Goal: Find specific page/section: Locate a particular part of the current website

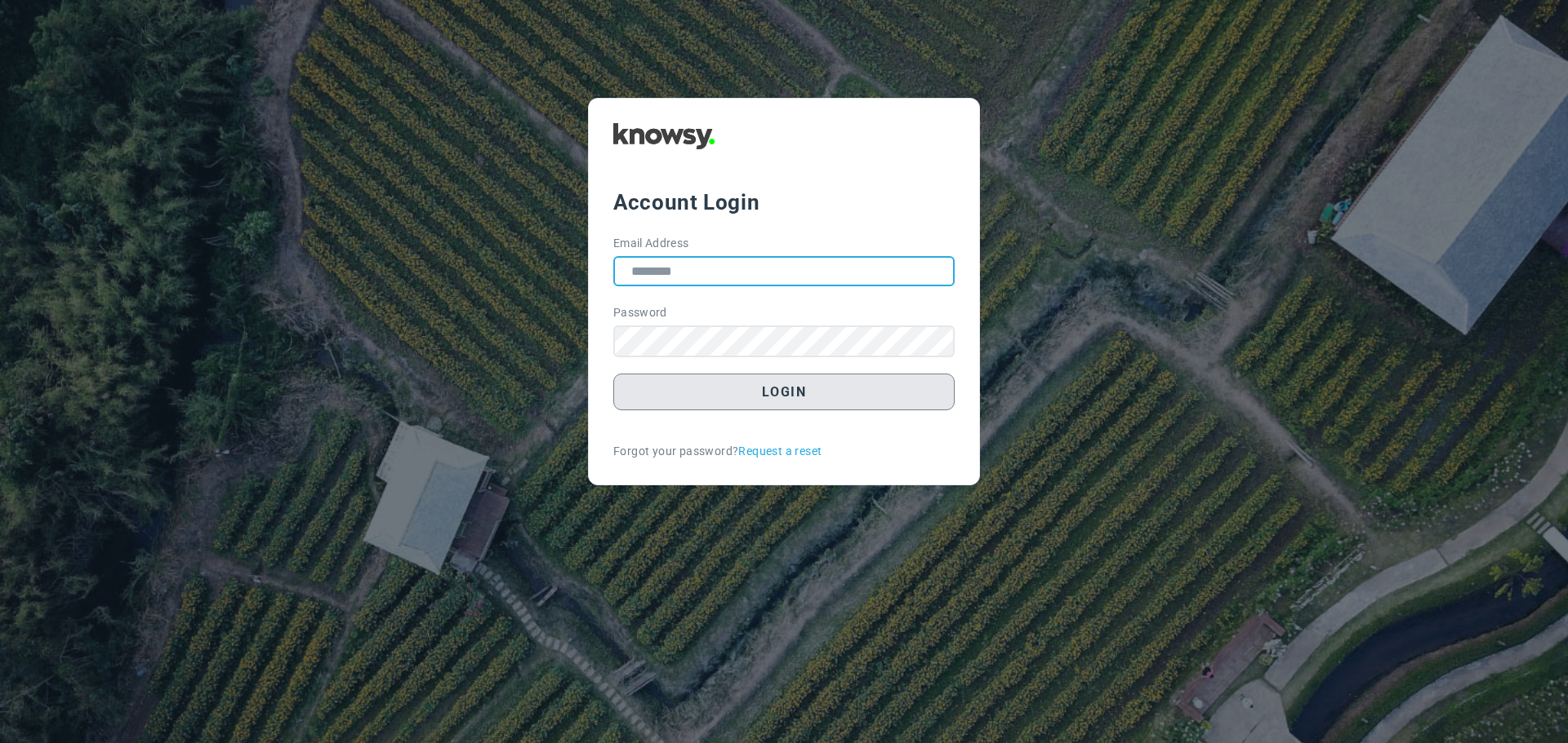
type input "**********"
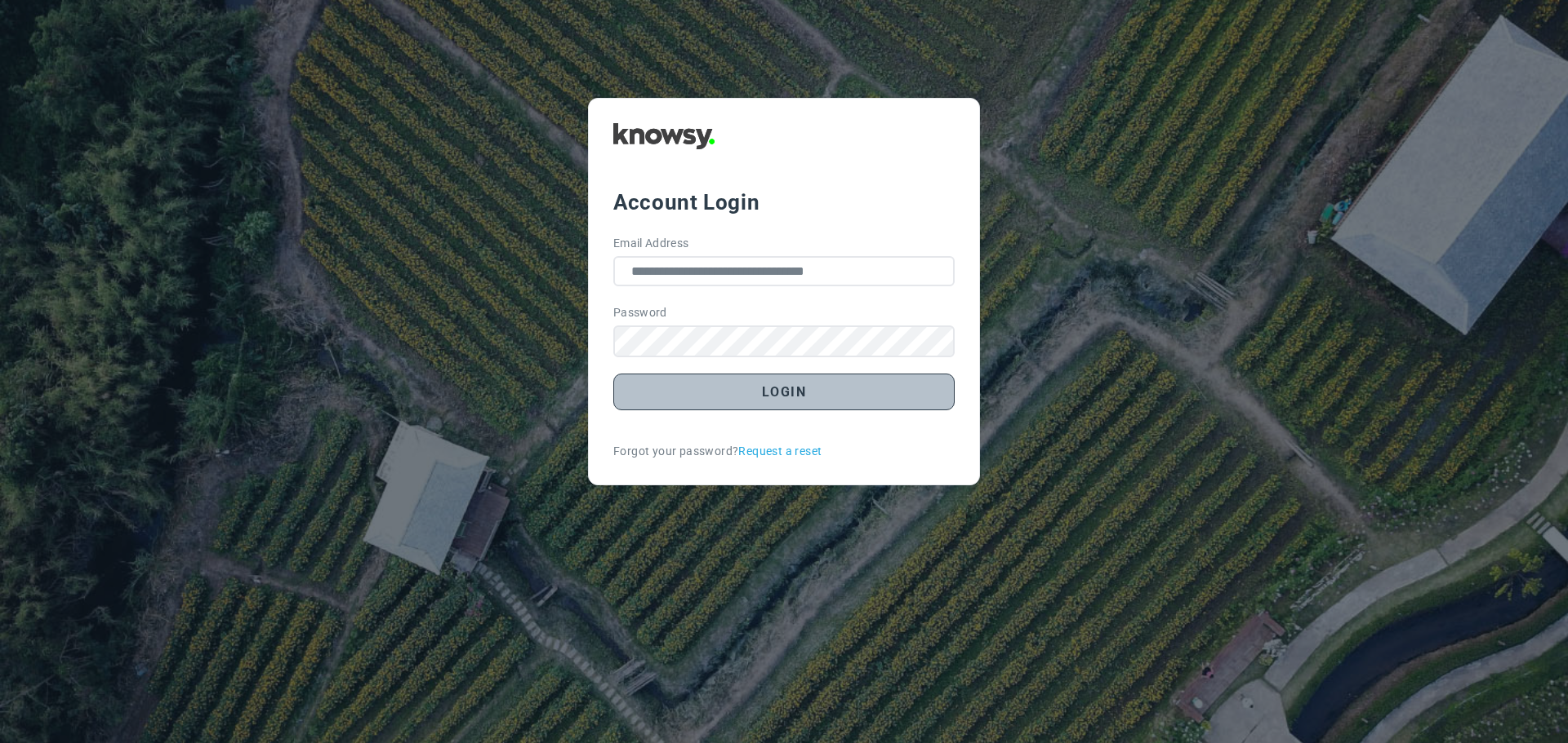
click at [791, 404] on button "Login" at bounding box center [784, 392] width 342 height 37
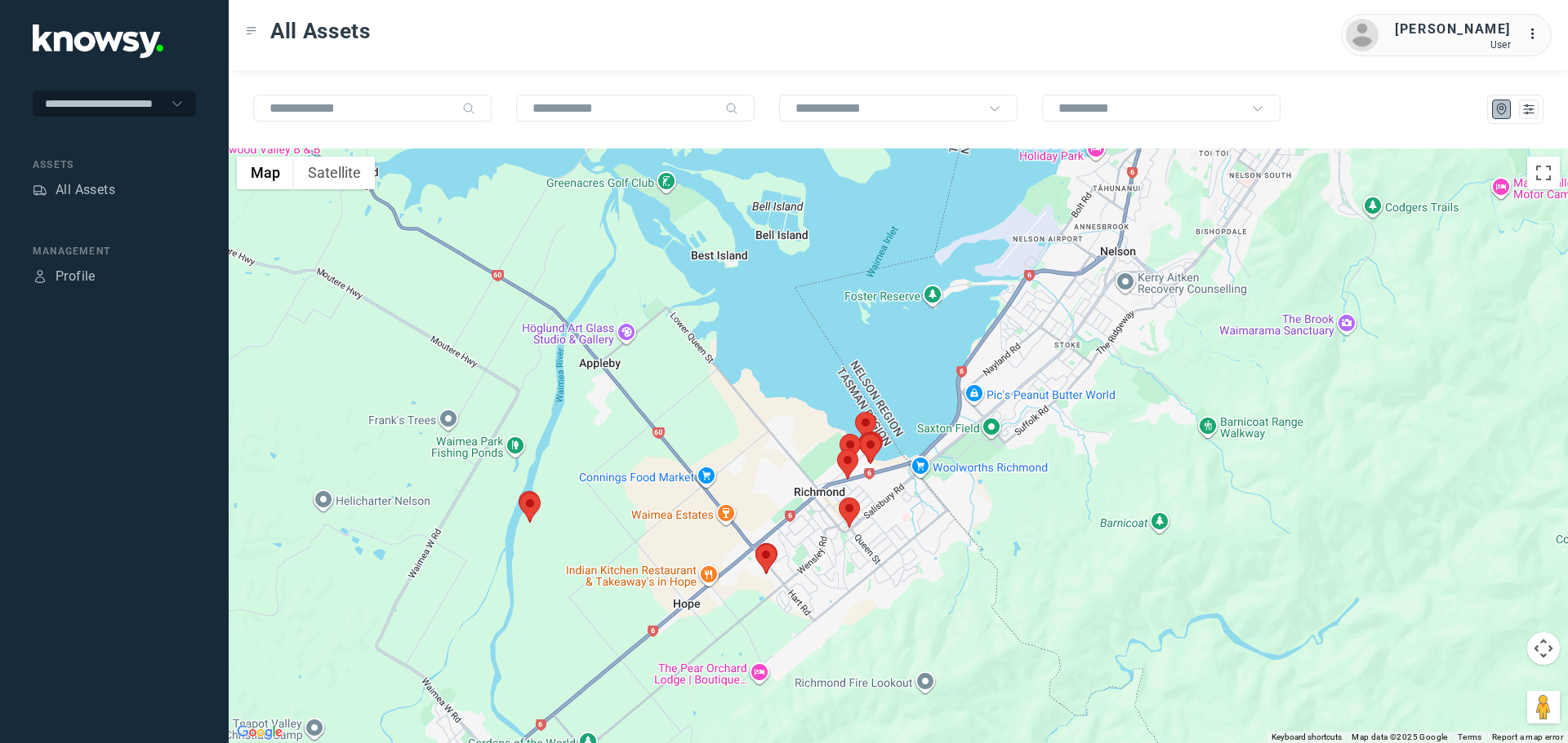
drag, startPoint x: 913, startPoint y: 545, endPoint x: 867, endPoint y: 439, distance: 115.6
click at [860, 434] on area at bounding box center [860, 434] width 0 height 0
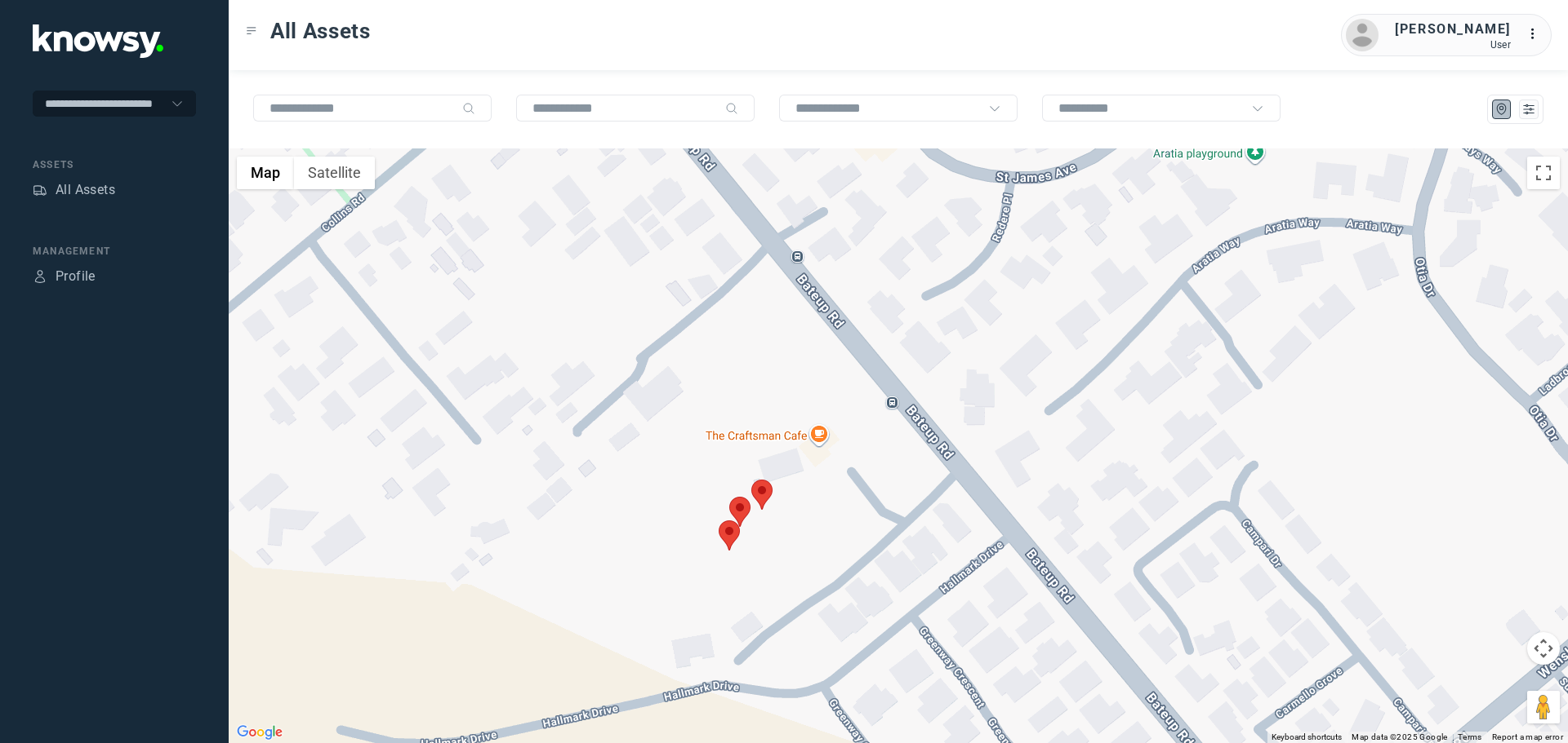
click at [751, 480] on area at bounding box center [751, 480] width 0 height 0
click at [729, 497] on area at bounding box center [729, 497] width 0 height 0
click at [782, 408] on button "Close" at bounding box center [788, 420] width 39 height 39
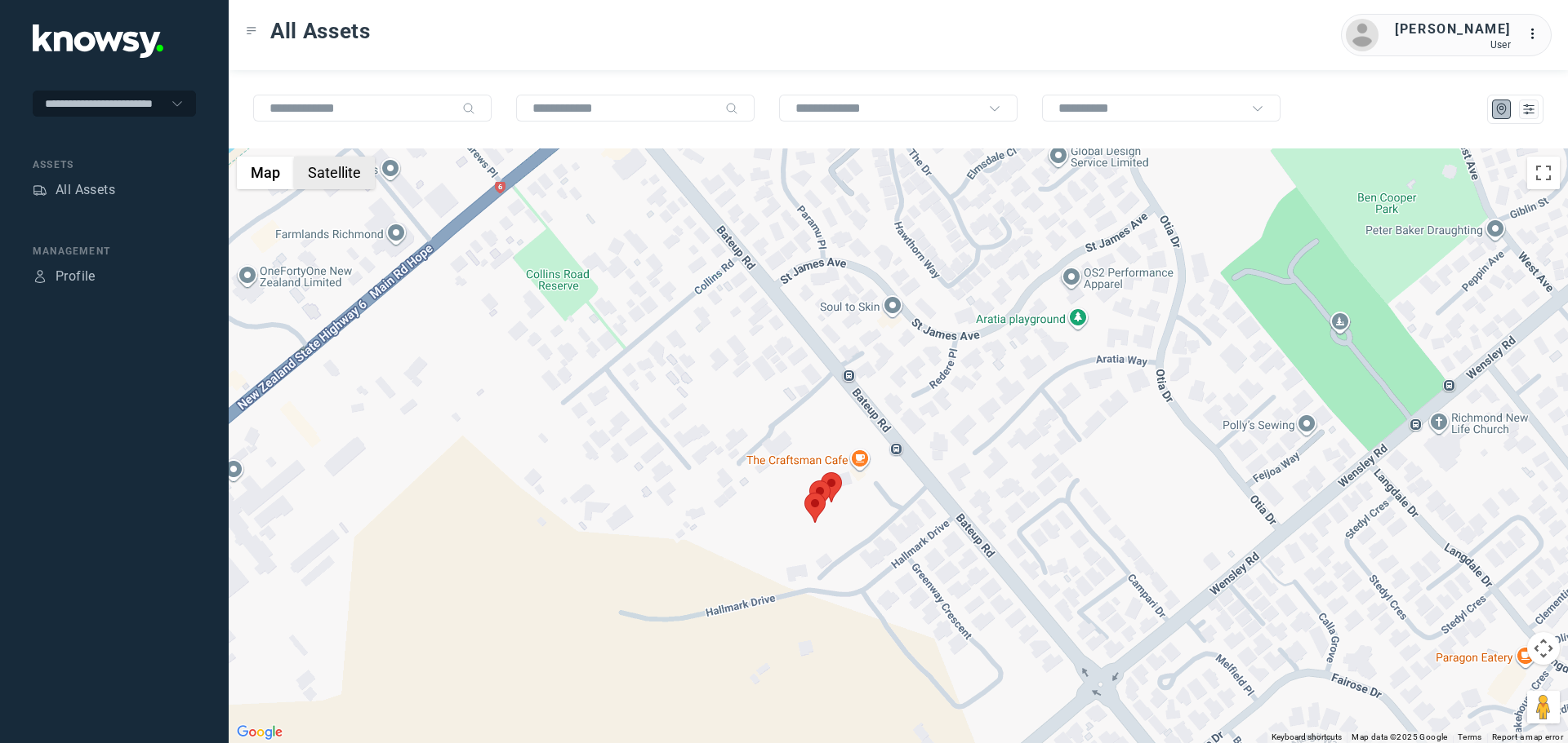
click at [354, 178] on button "Satellite" at bounding box center [335, 173] width 81 height 33
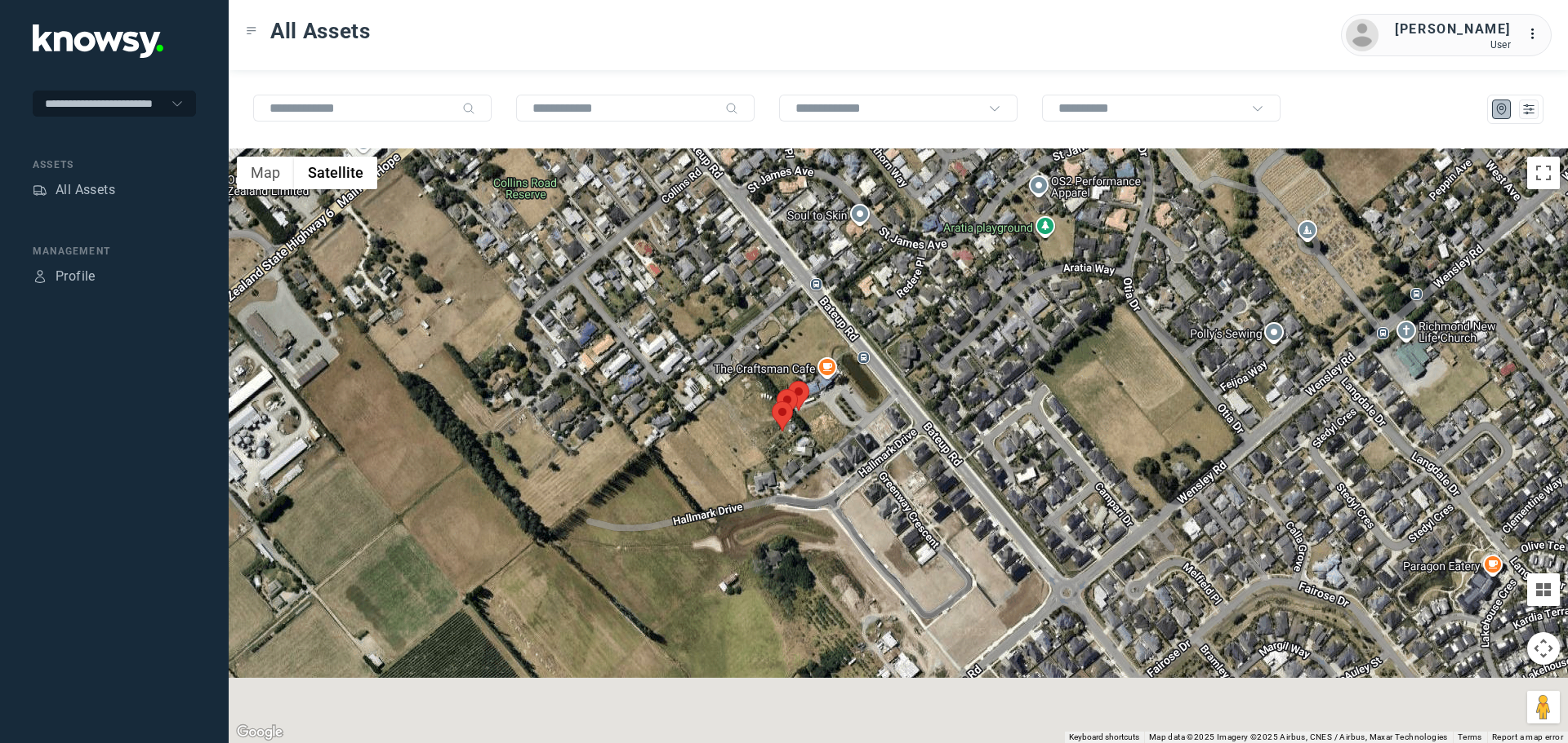
drag, startPoint x: 969, startPoint y: 608, endPoint x: 925, endPoint y: 484, distance: 131.6
click at [925, 486] on div at bounding box center [898, 446] width 1339 height 595
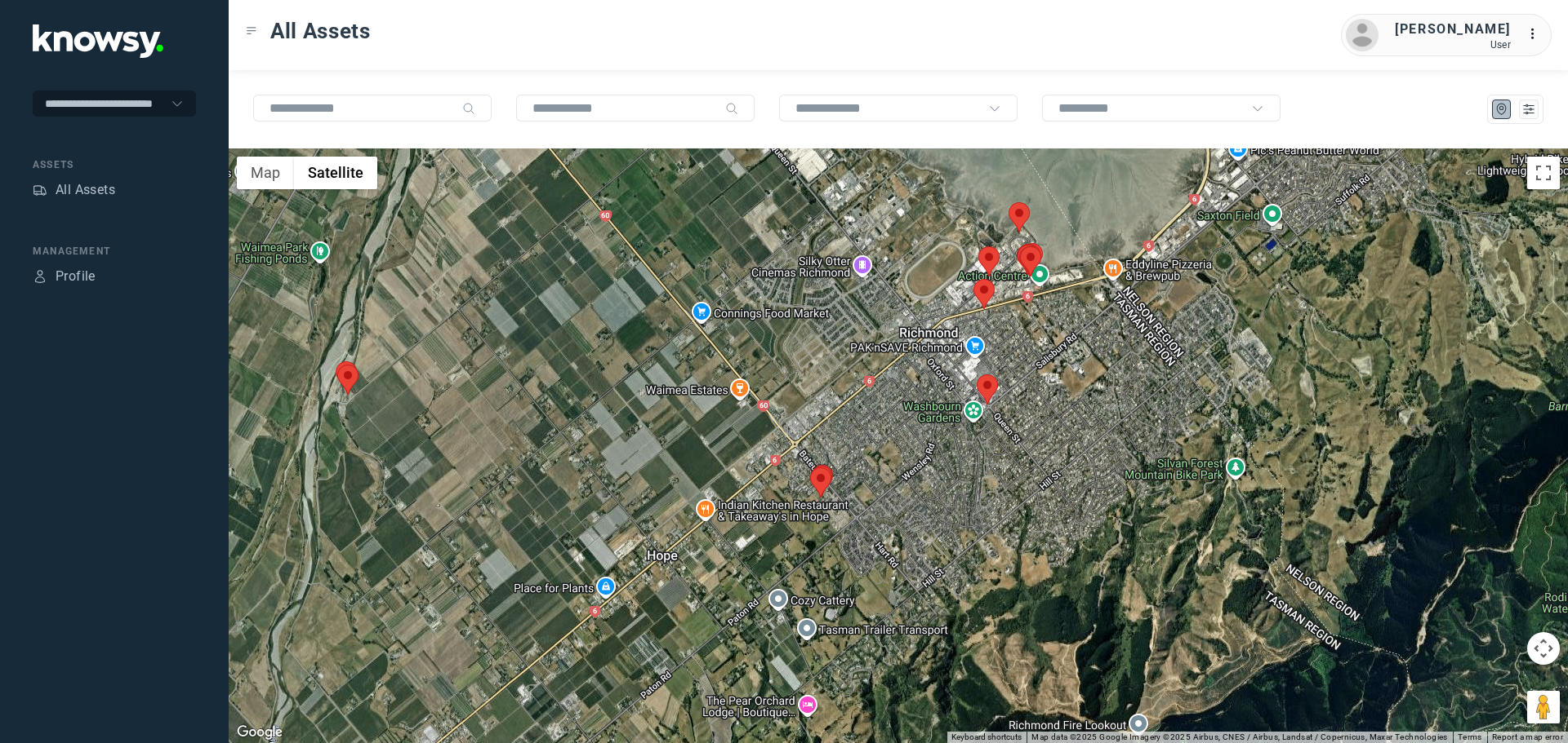
drag, startPoint x: 968, startPoint y: 382, endPoint x: 858, endPoint y: 480, distance: 147.3
click at [858, 481] on div at bounding box center [898, 446] width 1339 height 595
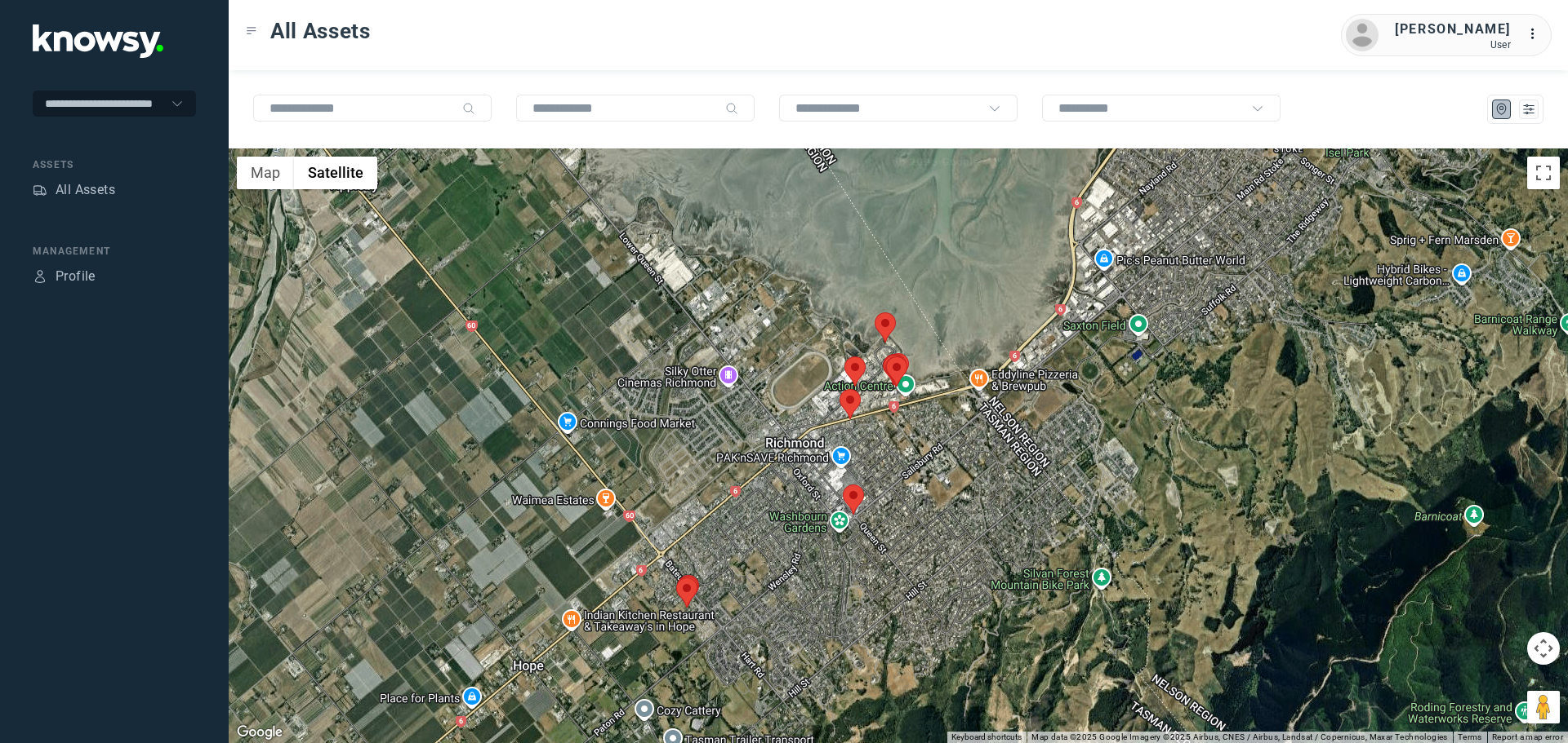
click at [843, 484] on area at bounding box center [843, 484] width 0 height 0
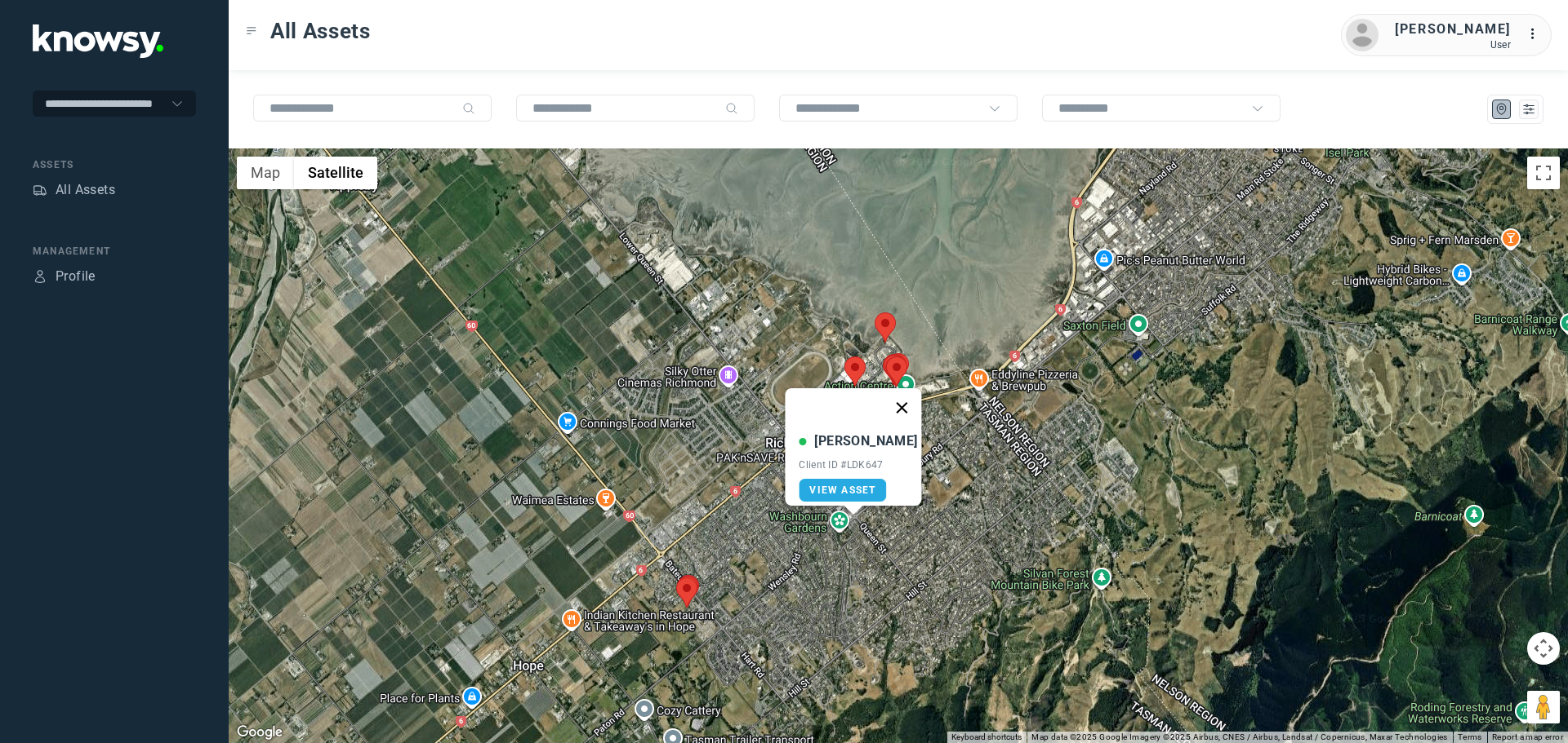
click at [893, 401] on button "Close" at bounding box center [901, 408] width 39 height 39
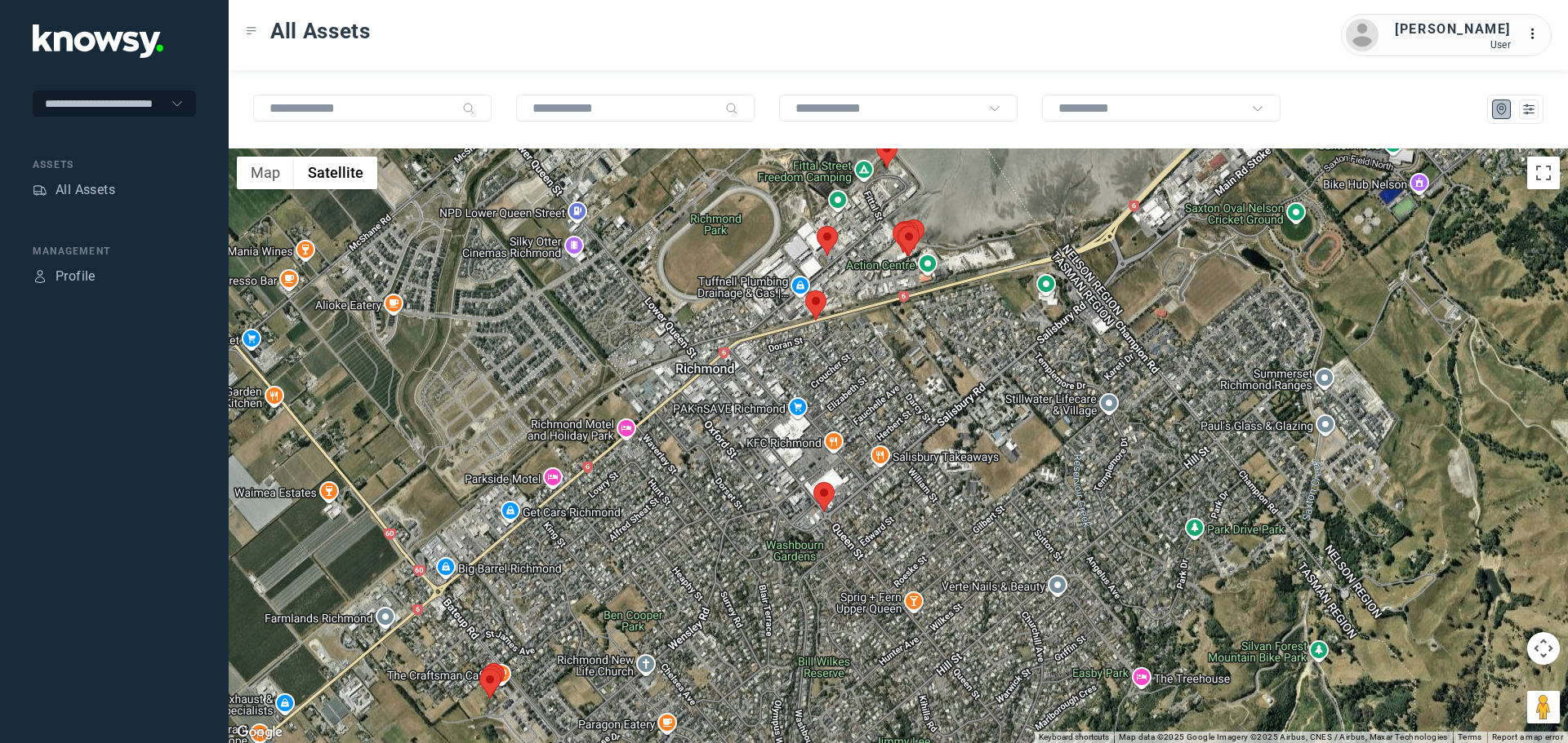
drag, startPoint x: 886, startPoint y: 331, endPoint x: 869, endPoint y: 445, distance: 115.3
click at [869, 444] on div at bounding box center [898, 446] width 1339 height 595
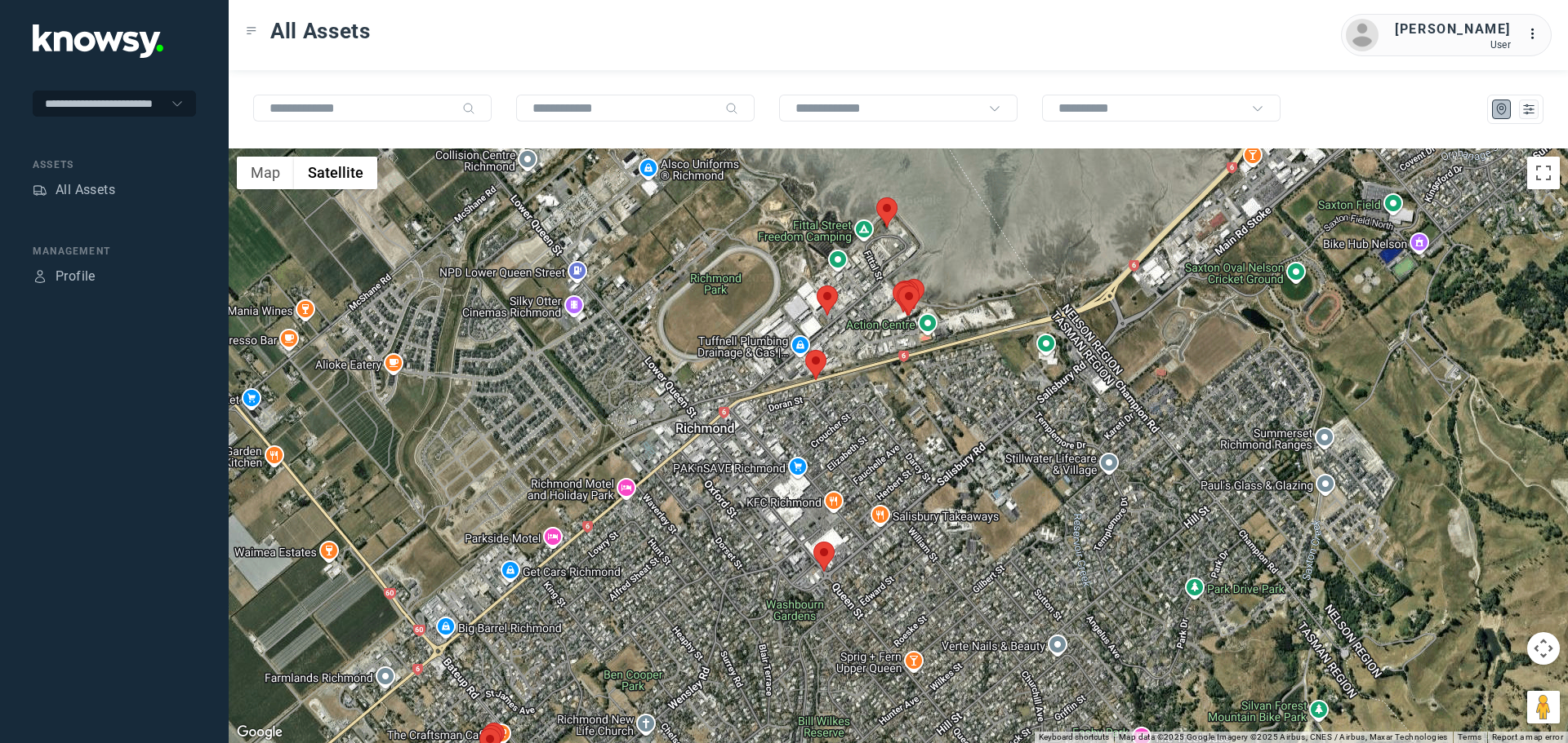
click at [805, 350] on area at bounding box center [805, 350] width 0 height 0
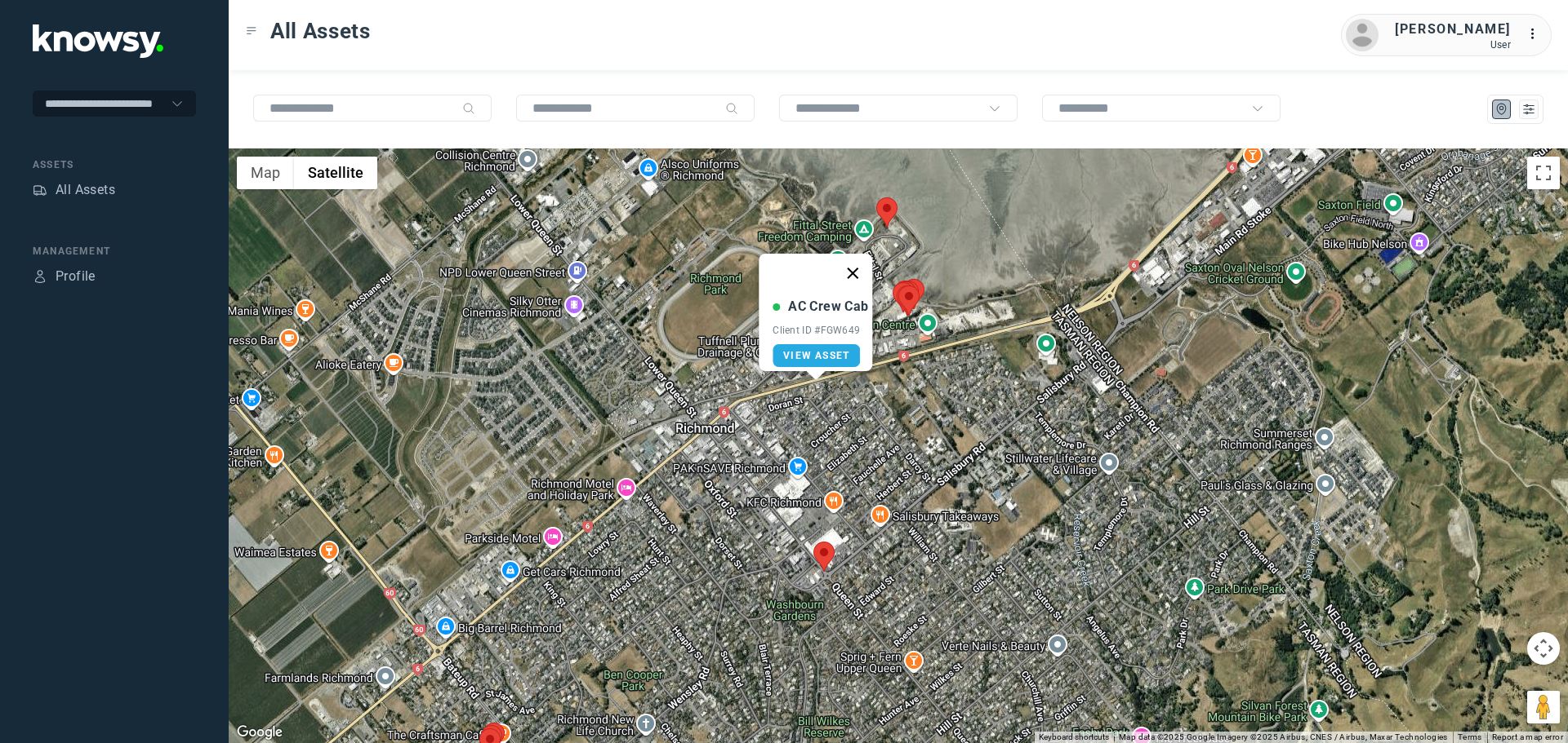
click at [861, 264] on button "Close" at bounding box center [853, 272] width 39 height 39
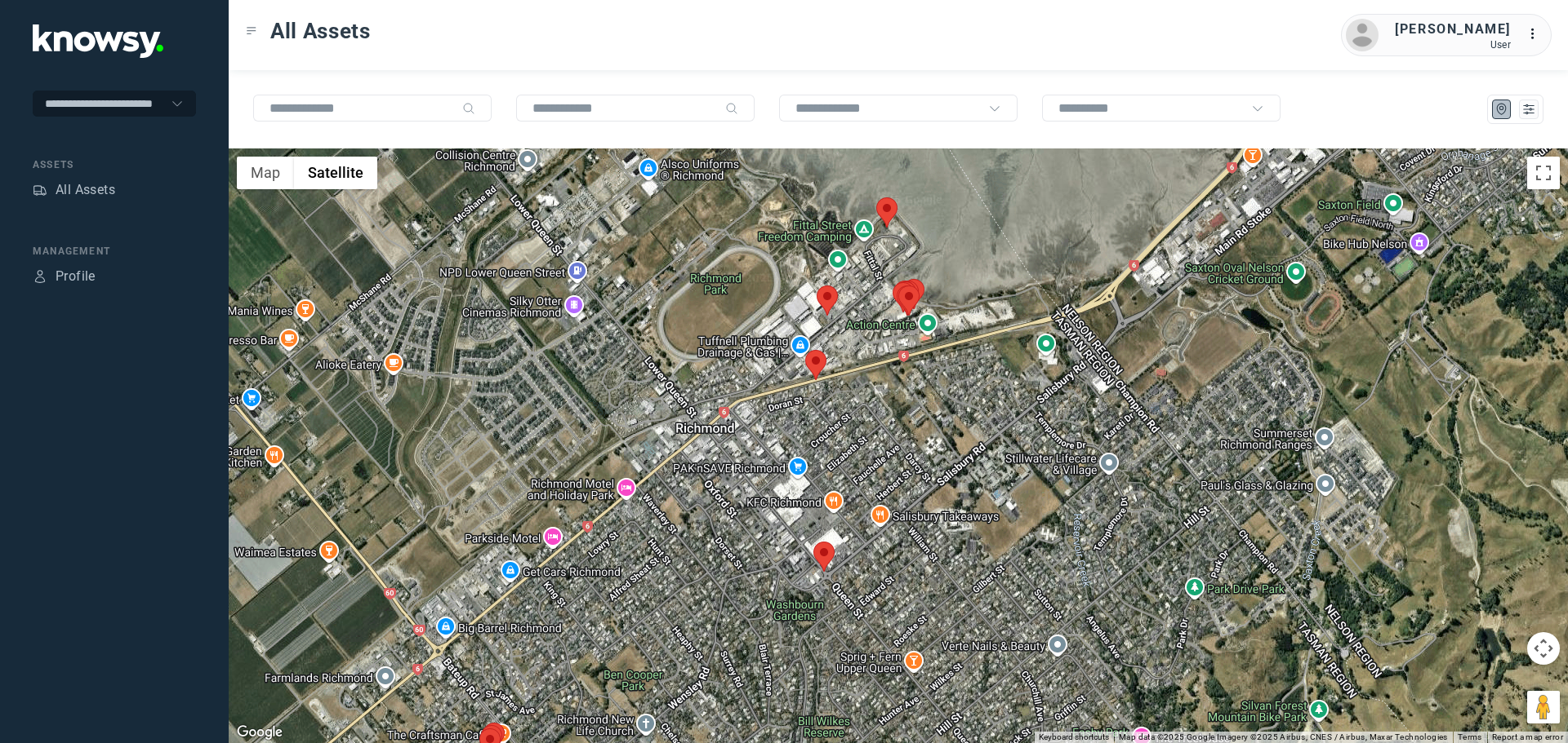
click at [817, 285] on area at bounding box center [817, 285] width 0 height 0
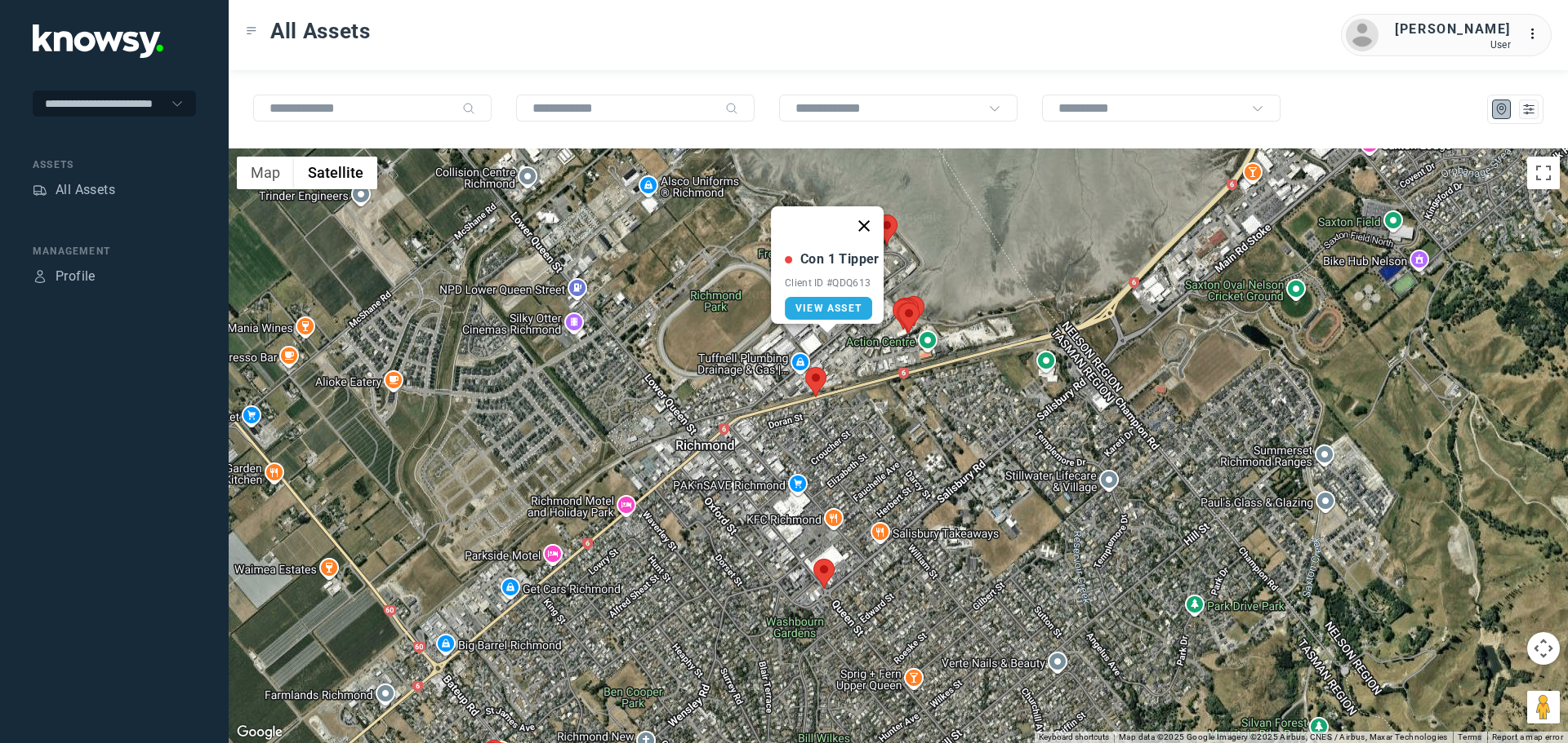
click at [871, 215] on button "Close" at bounding box center [863, 226] width 39 height 39
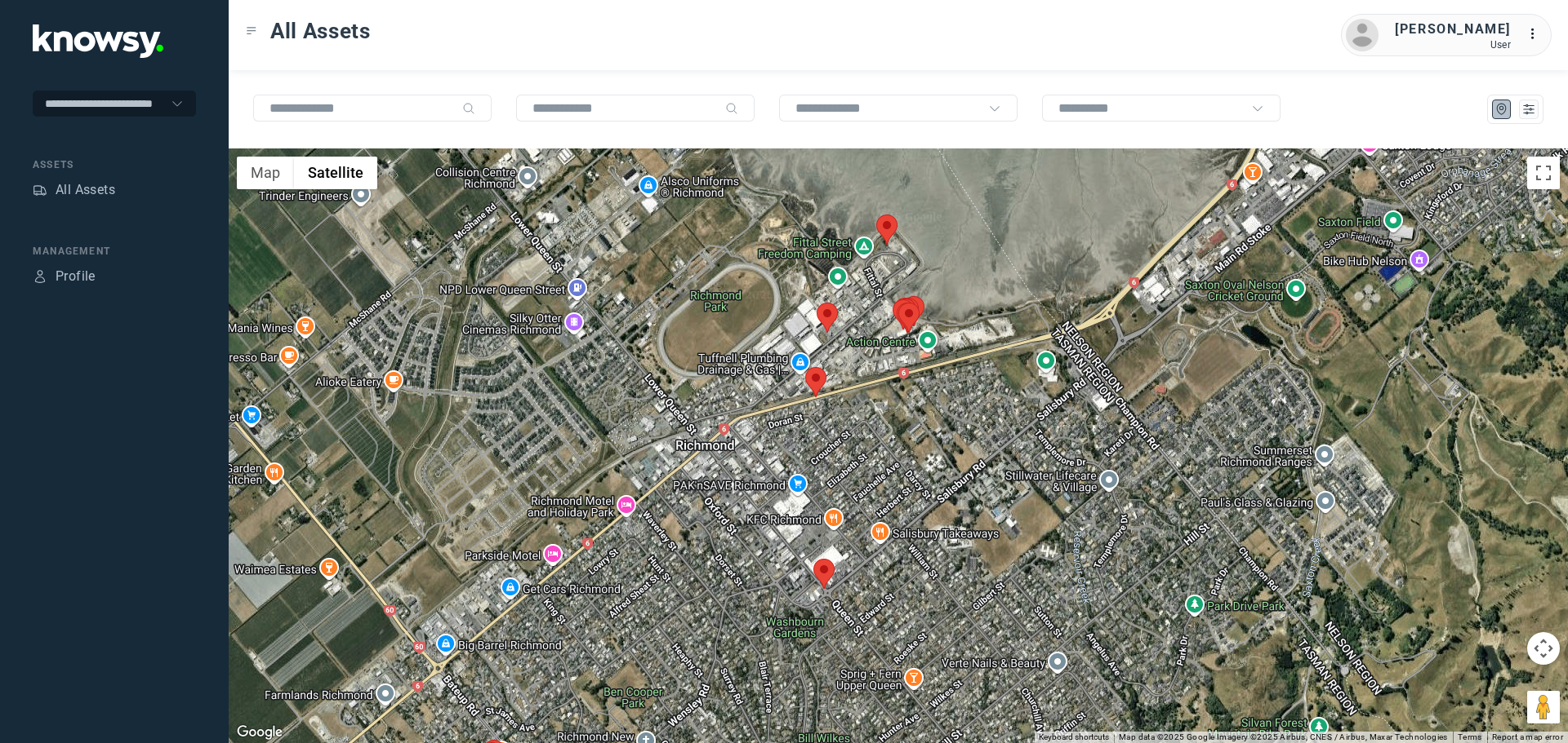
click at [876, 215] on area at bounding box center [876, 215] width 0 height 0
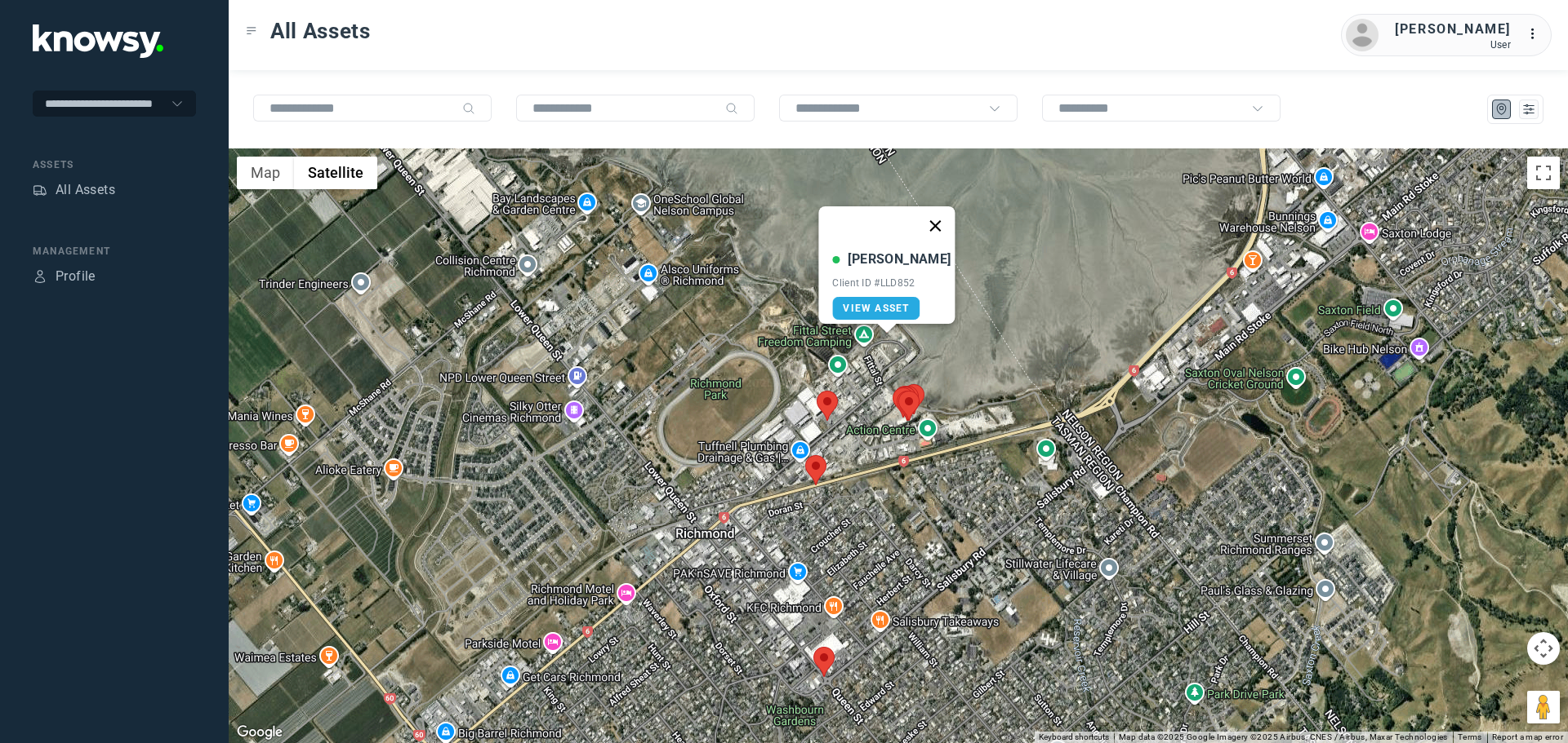
click at [936, 217] on button "Close" at bounding box center [935, 226] width 39 height 39
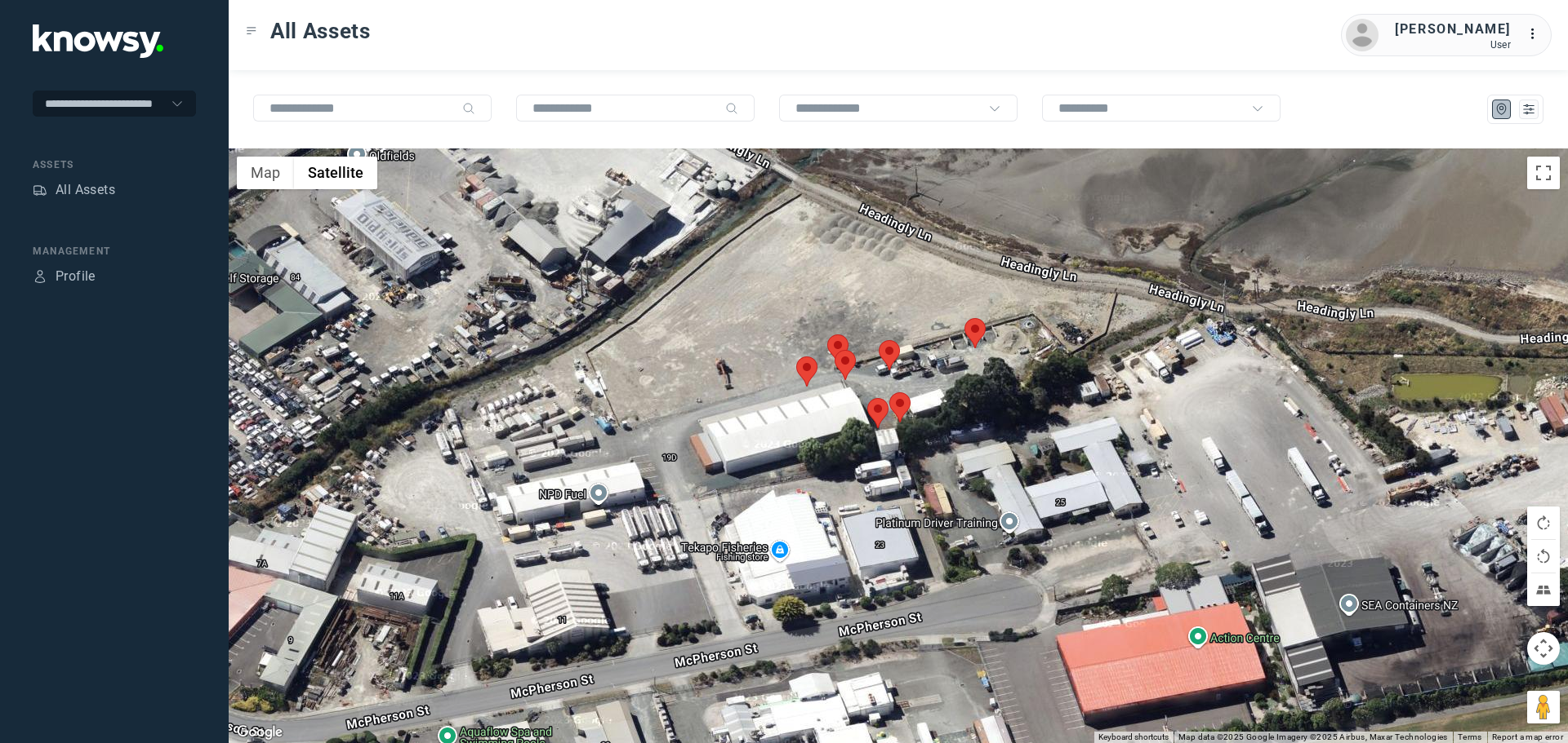
click at [796, 357] on area at bounding box center [796, 357] width 0 height 0
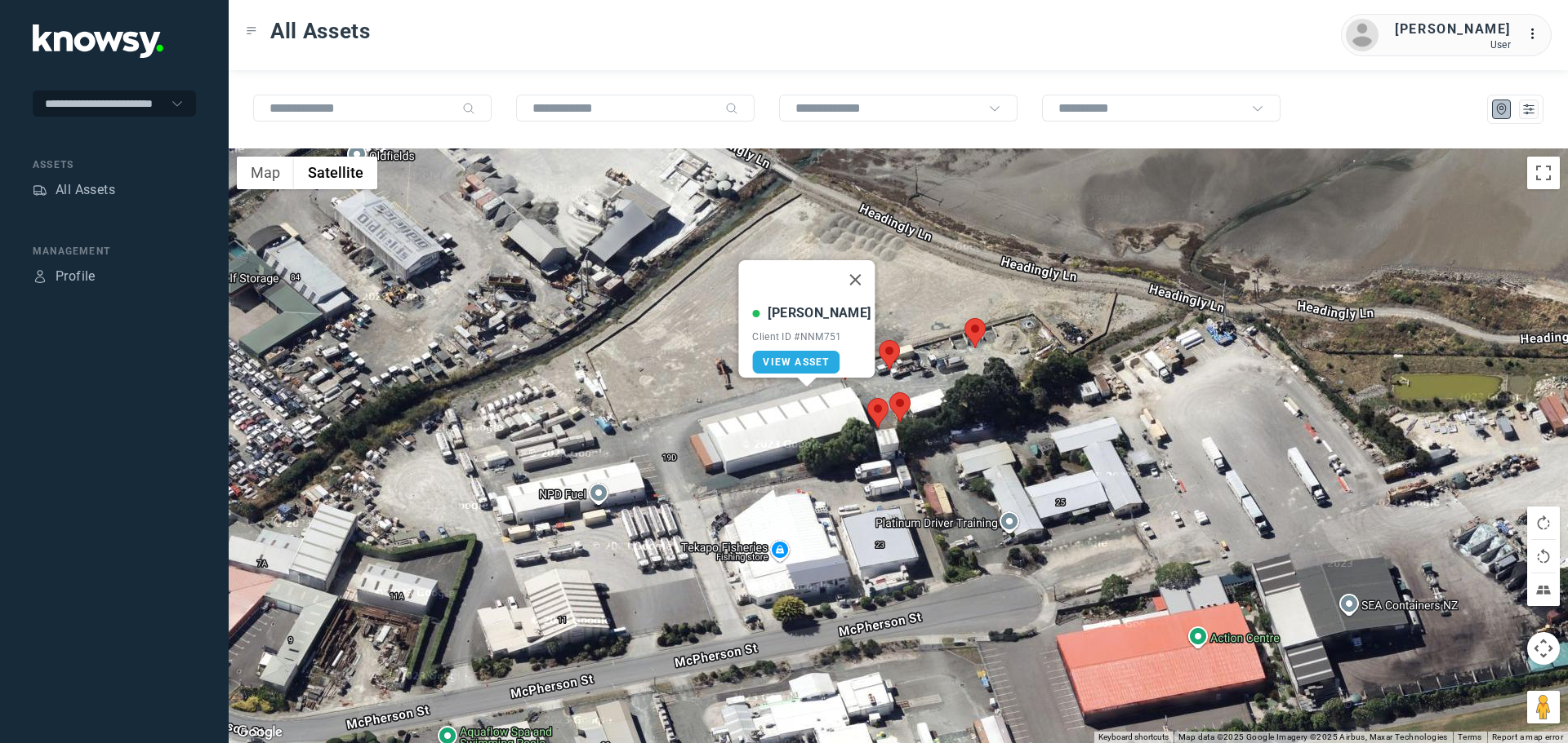
click at [854, 262] on button "Close" at bounding box center [855, 279] width 39 height 39
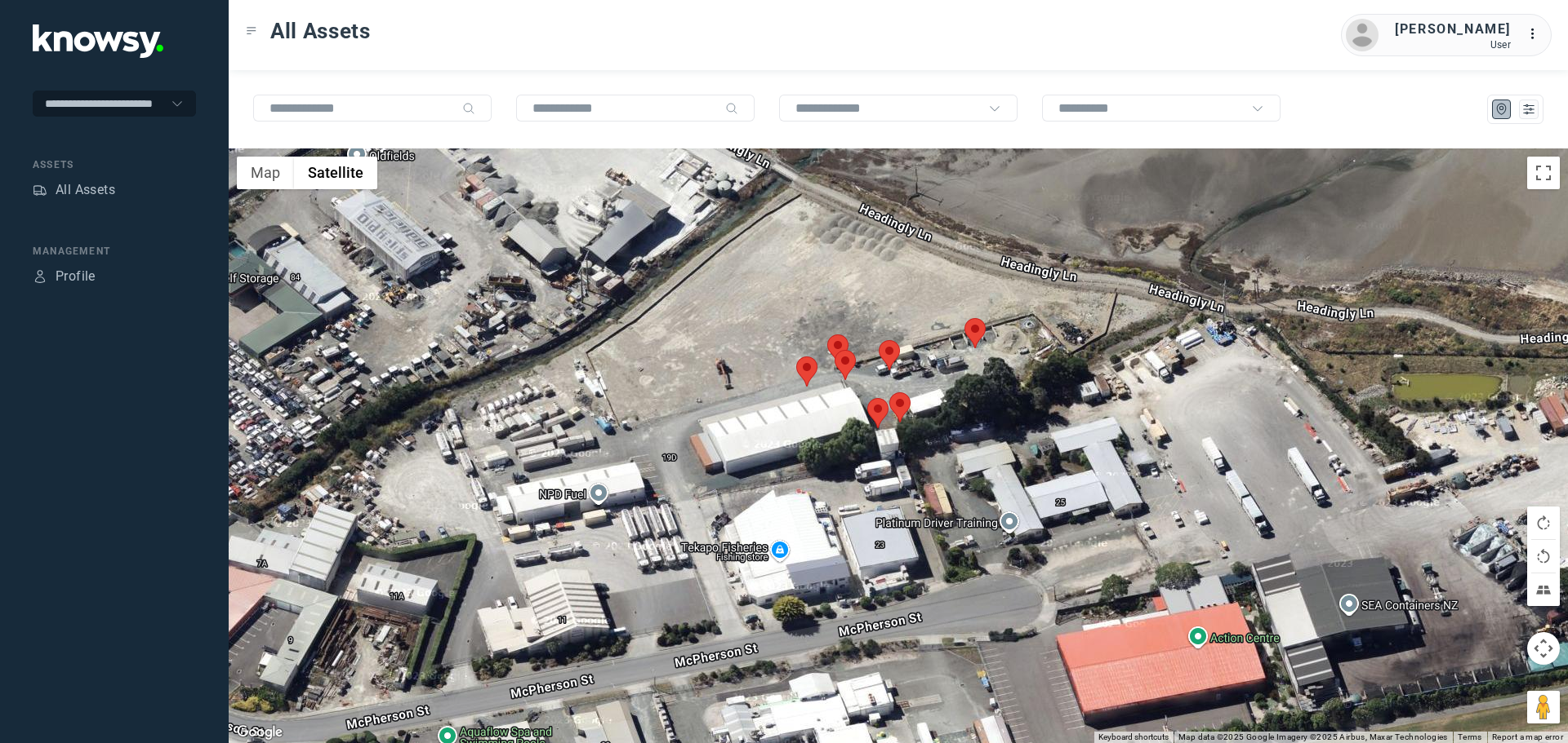
click at [827, 334] on area at bounding box center [827, 334] width 0 height 0
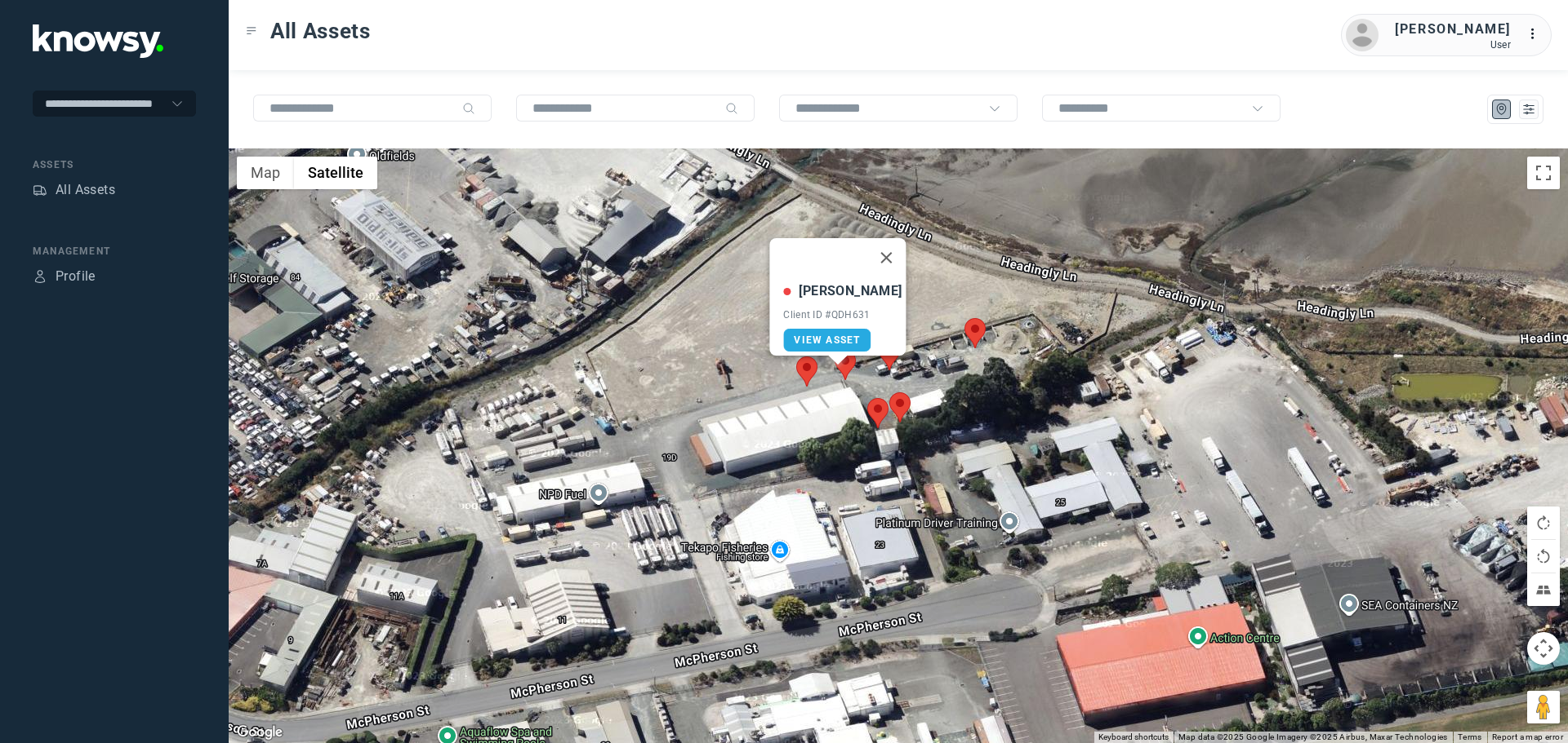
click at [964, 318] on area at bounding box center [964, 318] width 0 height 0
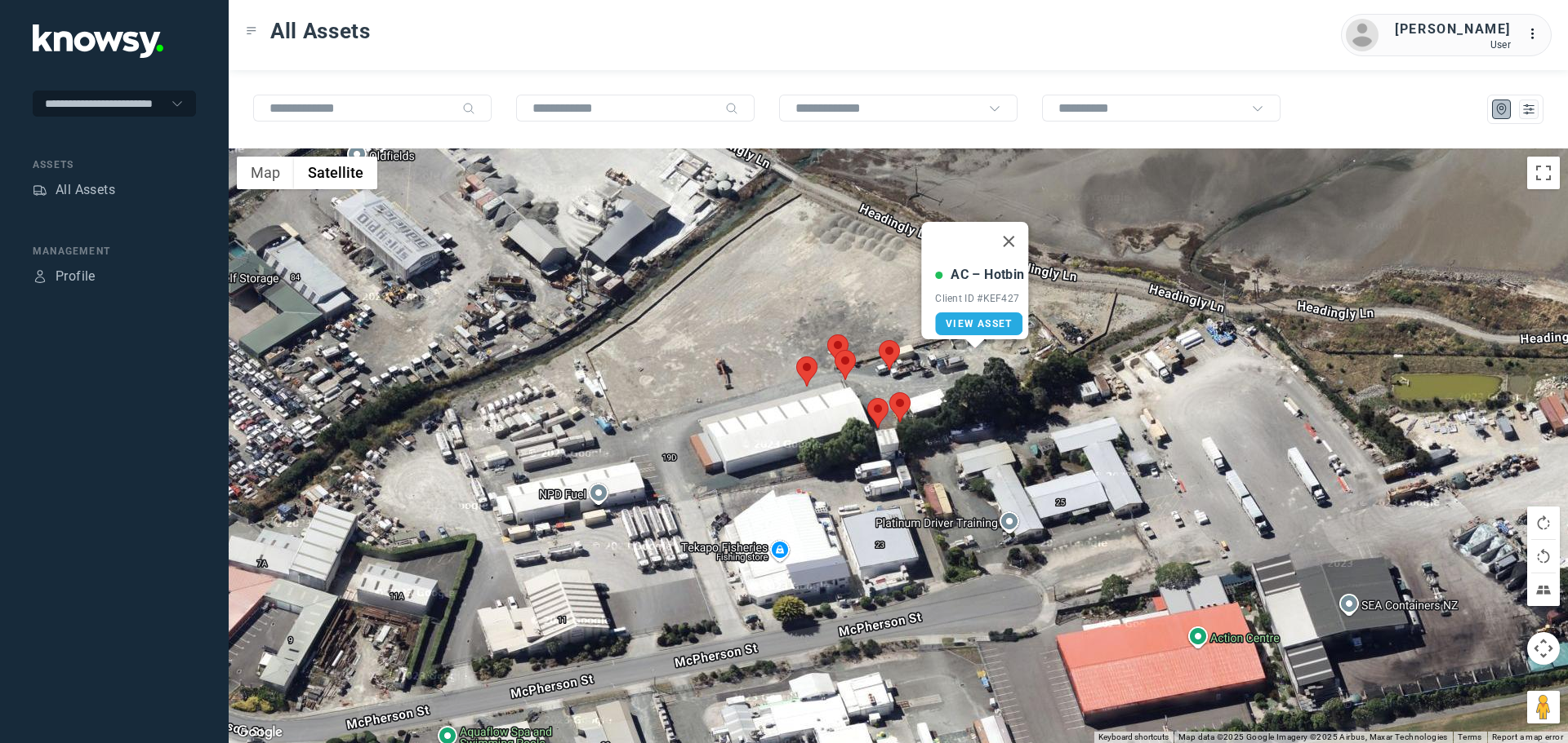
click at [835, 350] on area at bounding box center [835, 350] width 0 height 0
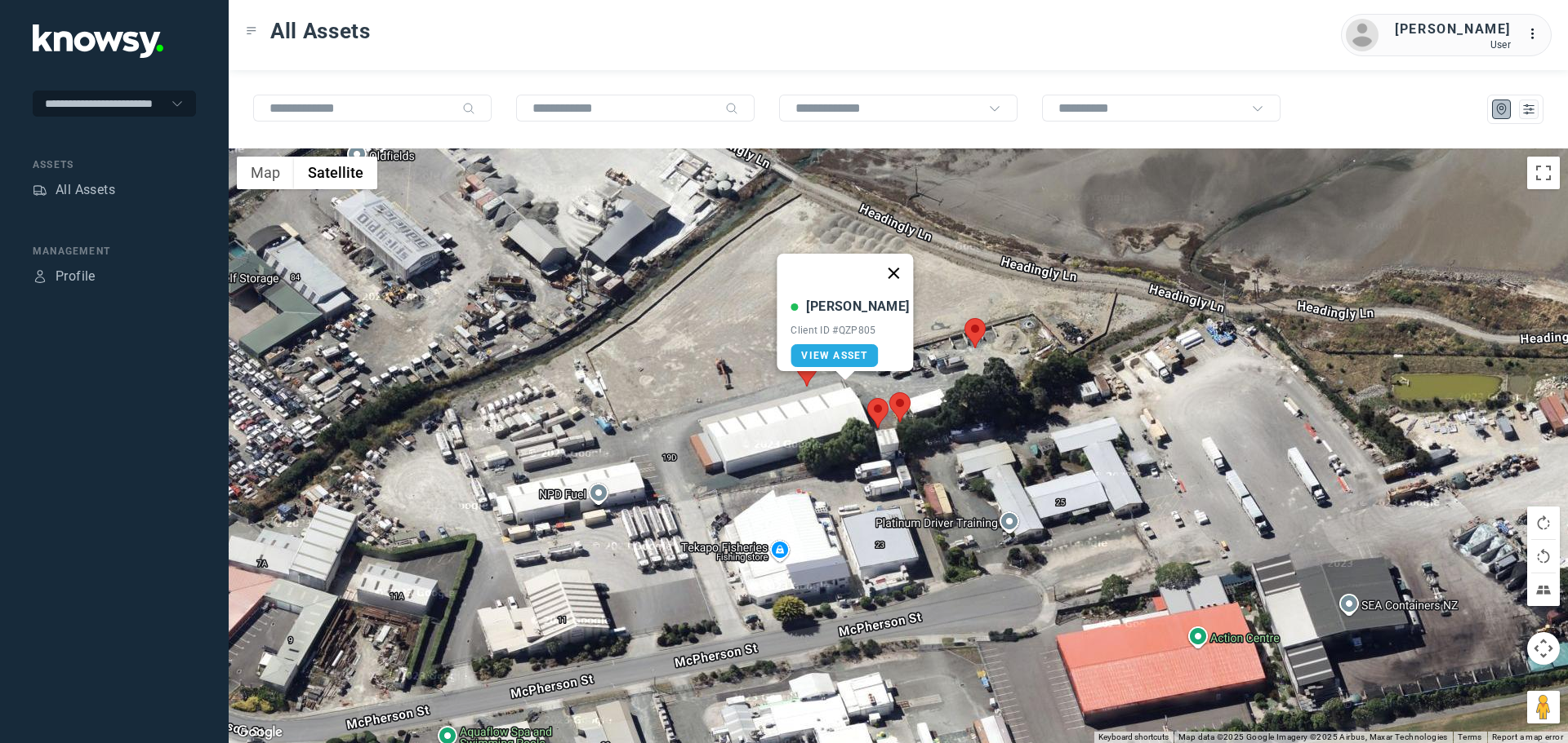
click at [891, 264] on button "Close" at bounding box center [894, 272] width 39 height 39
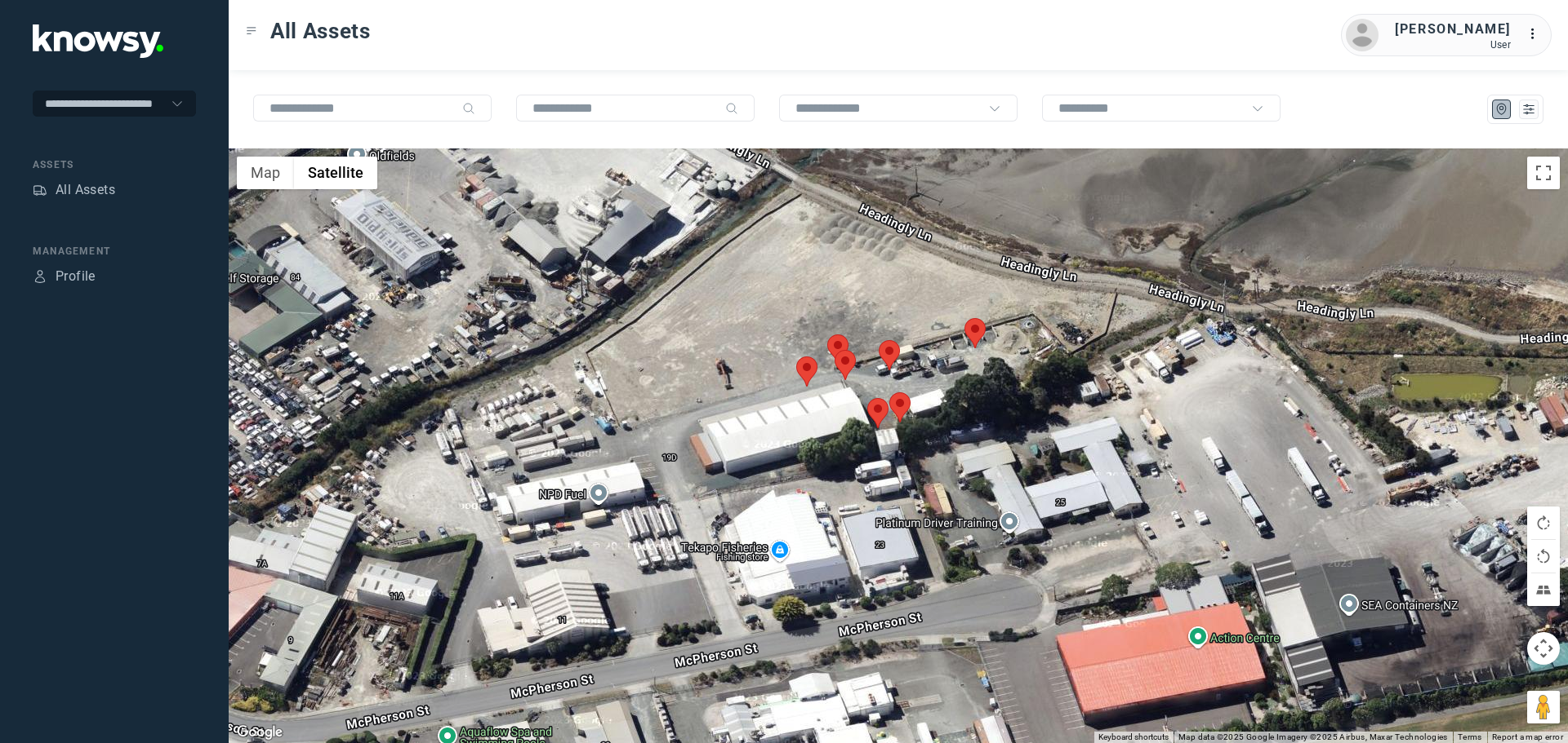
click at [879, 340] on area at bounding box center [879, 340] width 0 height 0
click at [927, 253] on button "Close" at bounding box center [922, 263] width 39 height 39
click at [867, 398] on area at bounding box center [867, 398] width 0 height 0
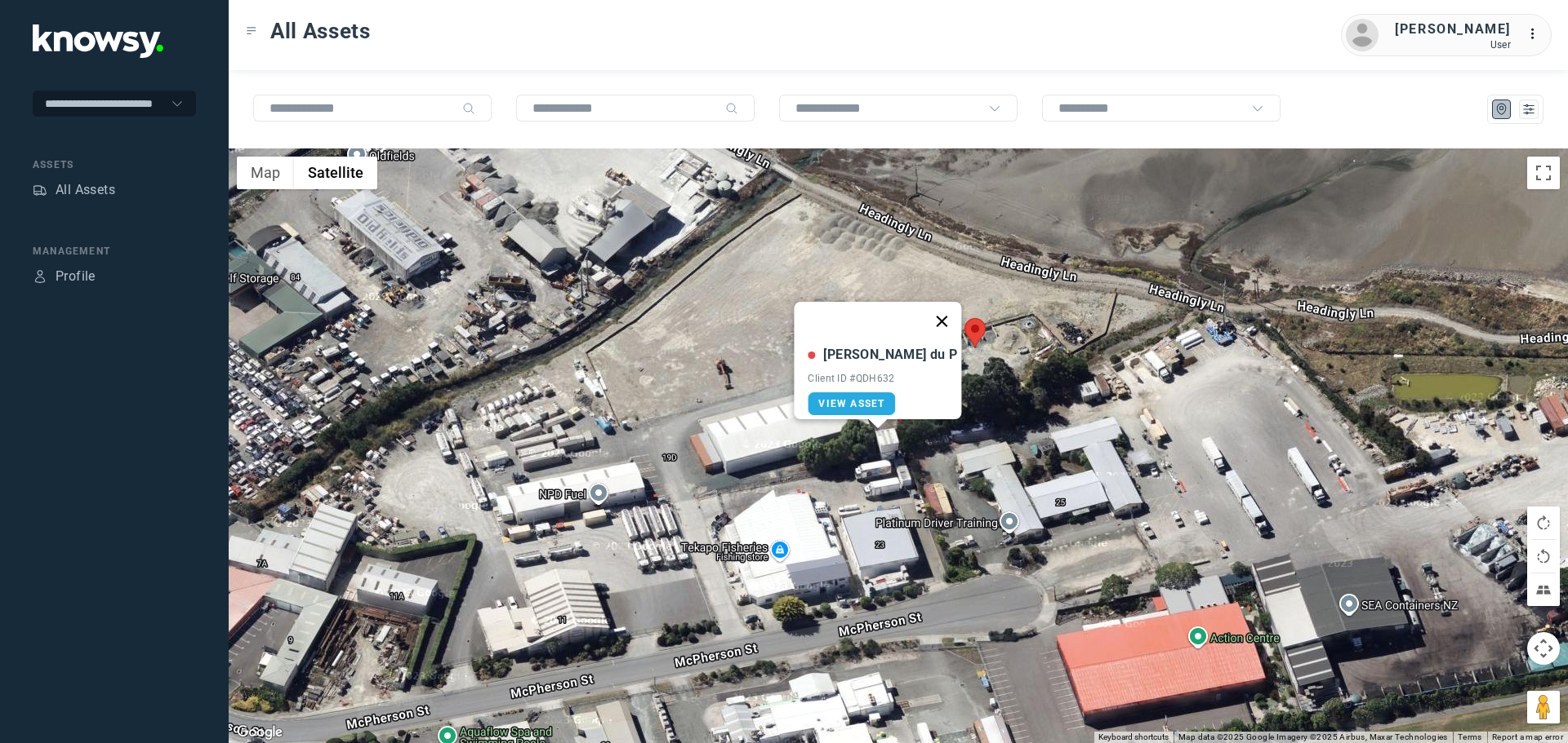
click at [923, 314] on button "Close" at bounding box center [942, 321] width 39 height 39
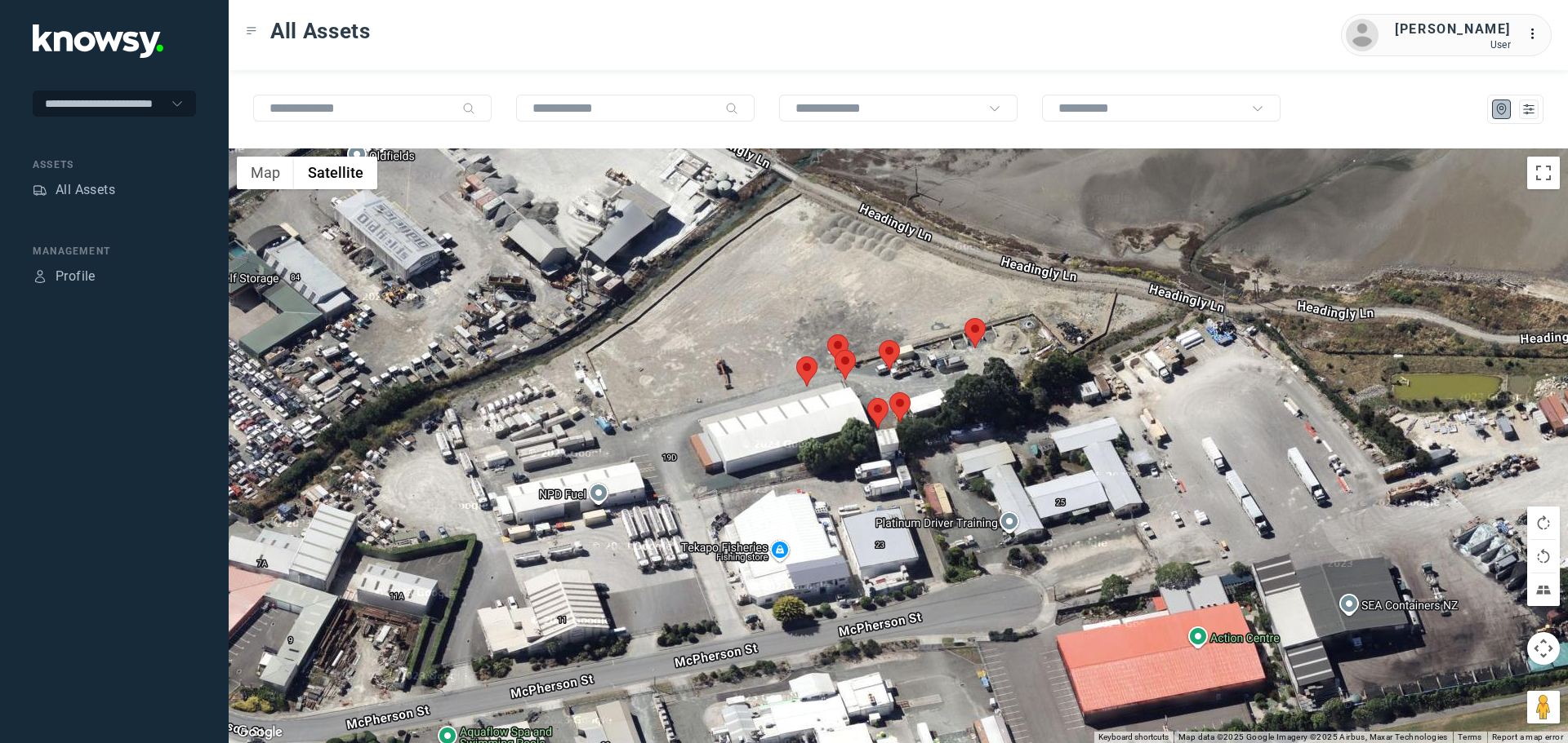
click at [889, 392] on area at bounding box center [889, 392] width 0 height 0
click at [950, 303] on button "Close" at bounding box center [939, 315] width 39 height 39
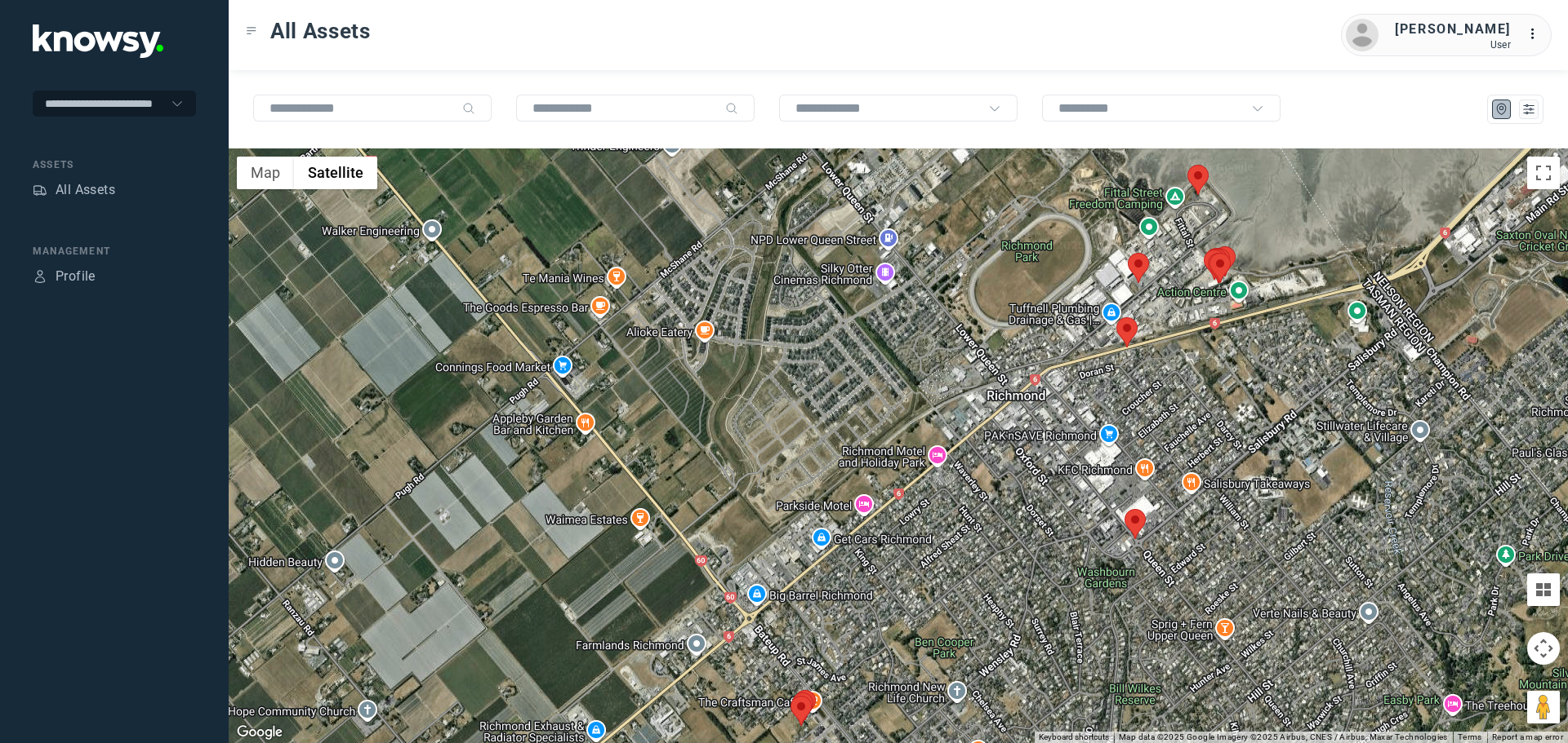
drag, startPoint x: 599, startPoint y: 448, endPoint x: 1000, endPoint y: 352, distance: 412.3
click at [987, 359] on div "To navigate, press the arrow keys." at bounding box center [898, 446] width 1339 height 595
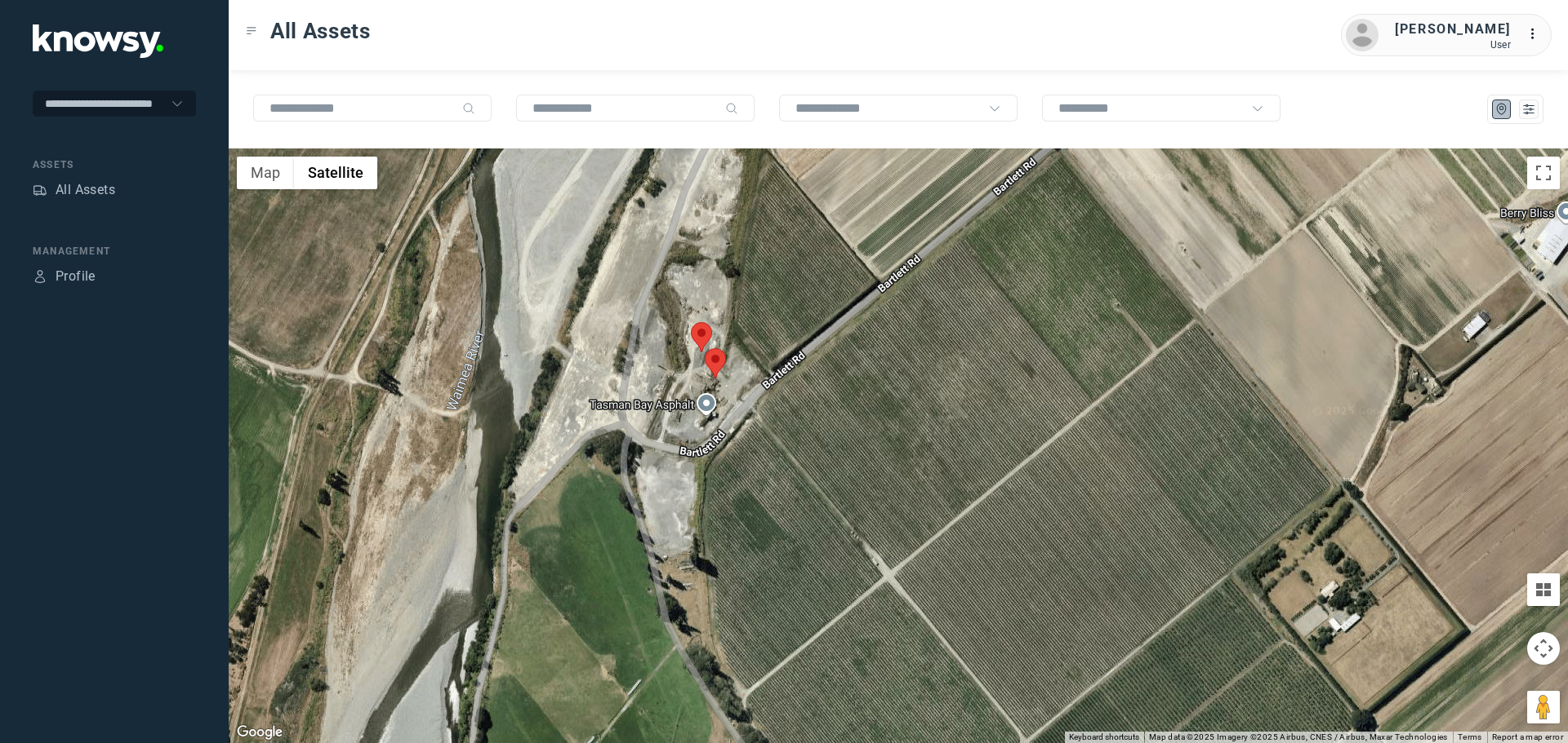
click at [691, 322] on area at bounding box center [691, 322] width 0 height 0
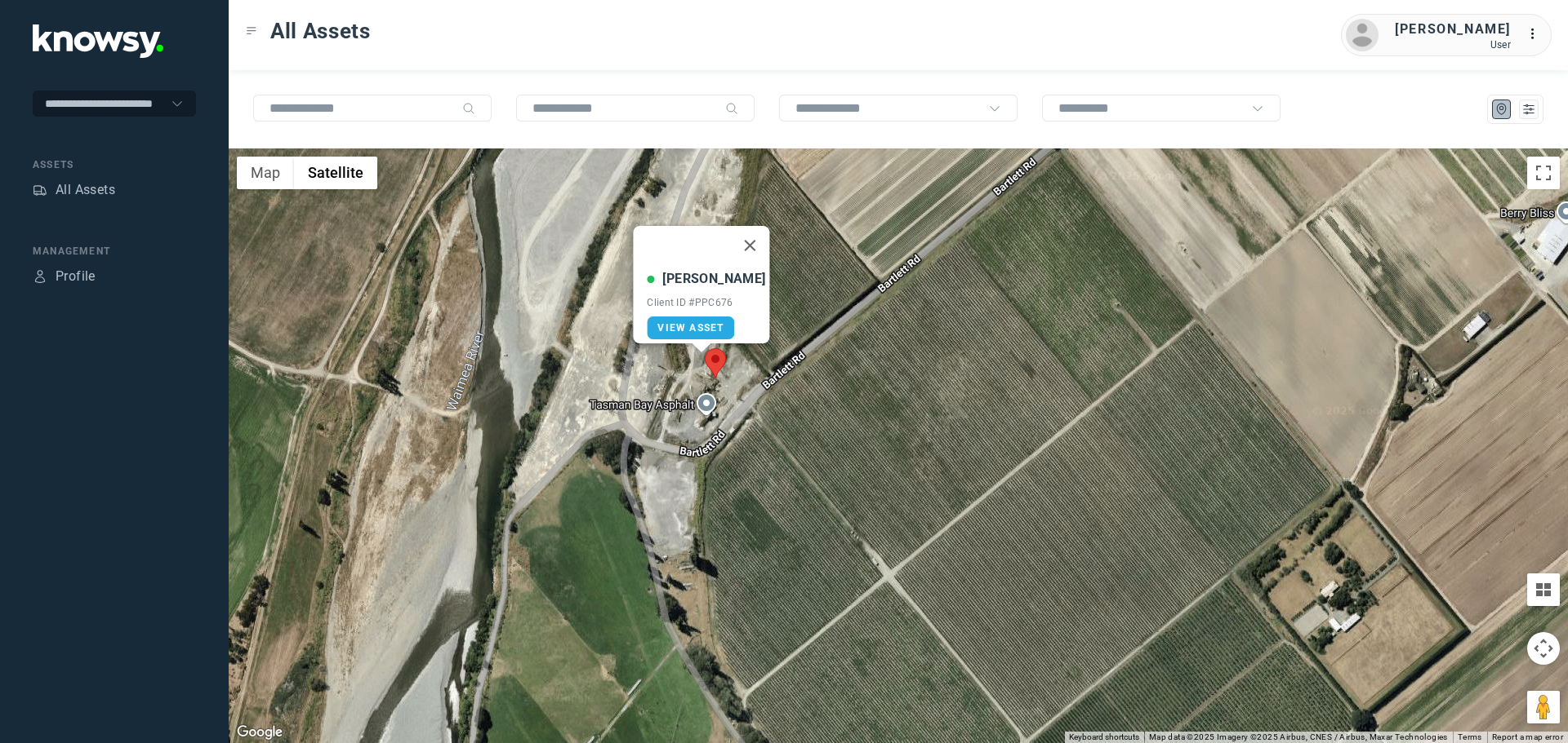
click at [705, 348] on area at bounding box center [705, 348] width 0 height 0
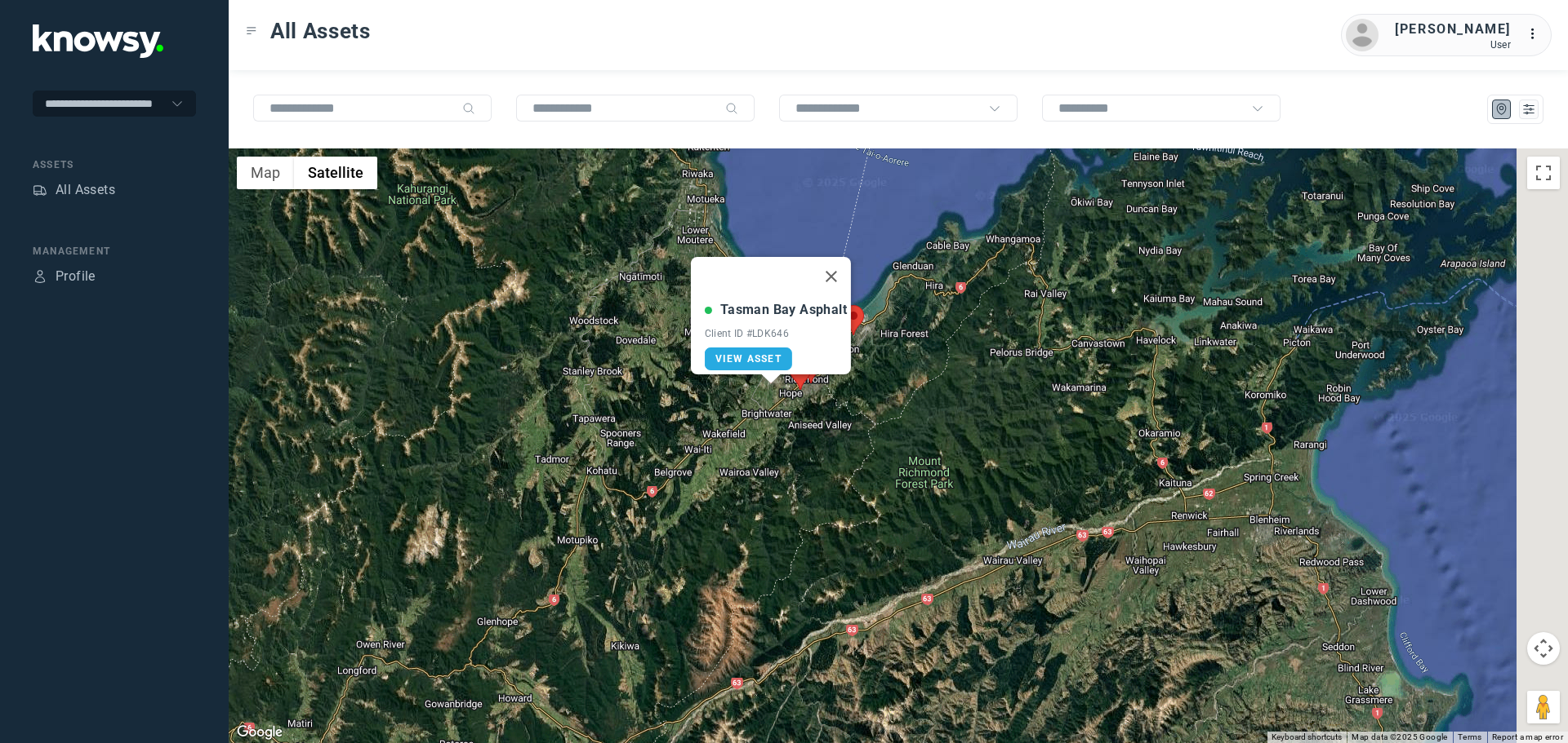
drag, startPoint x: 1386, startPoint y: 439, endPoint x: 804, endPoint y: 412, distance: 582.6
click at [804, 412] on div "Tasman Bay Asphalt Client ID #LDK646 View Asset" at bounding box center [898, 446] width 1339 height 595
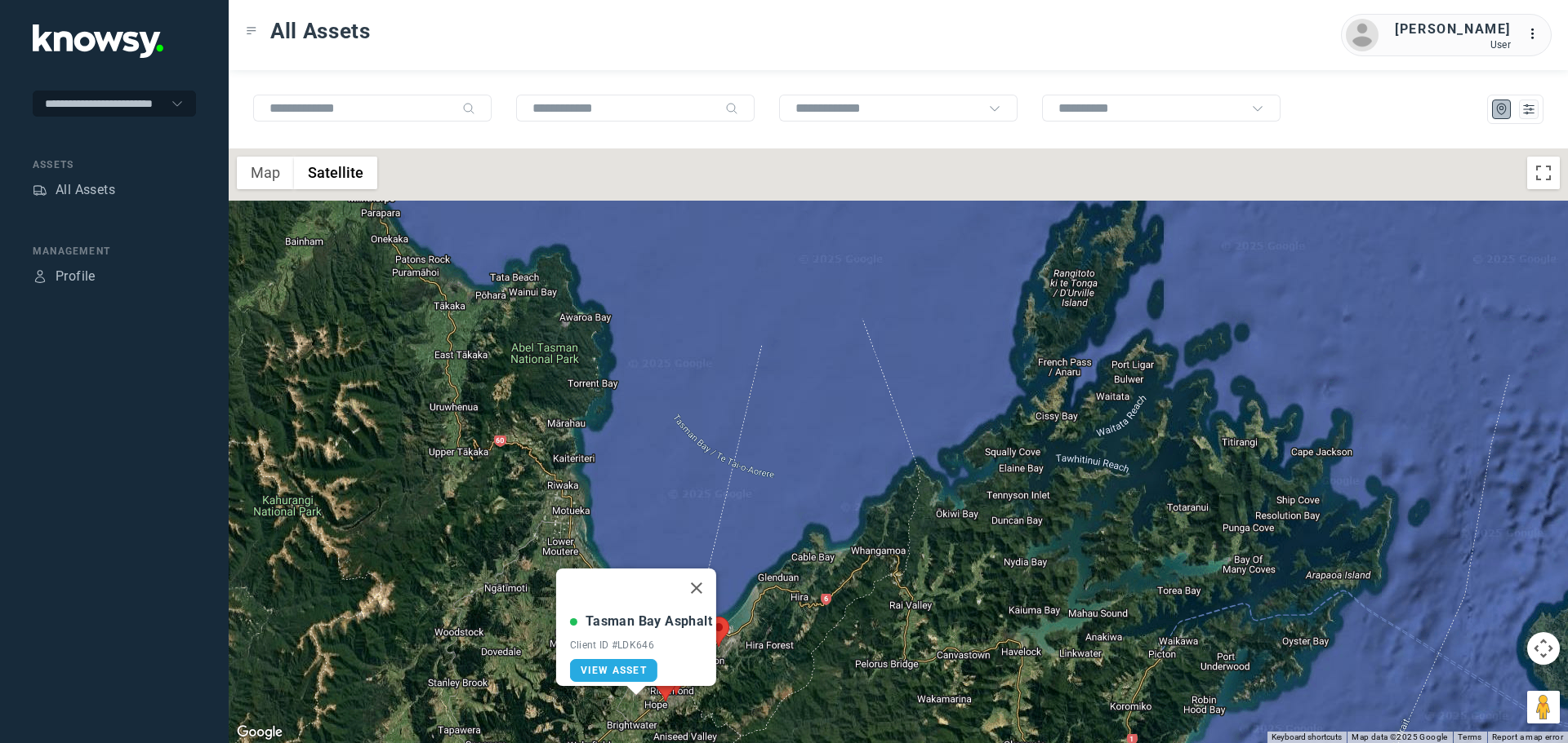
drag, startPoint x: 1185, startPoint y: 274, endPoint x: 1120, endPoint y: 583, distance: 315.8
click at [1120, 583] on div "Tasman Bay Asphalt Client ID #LDK646 View Asset" at bounding box center [898, 446] width 1339 height 595
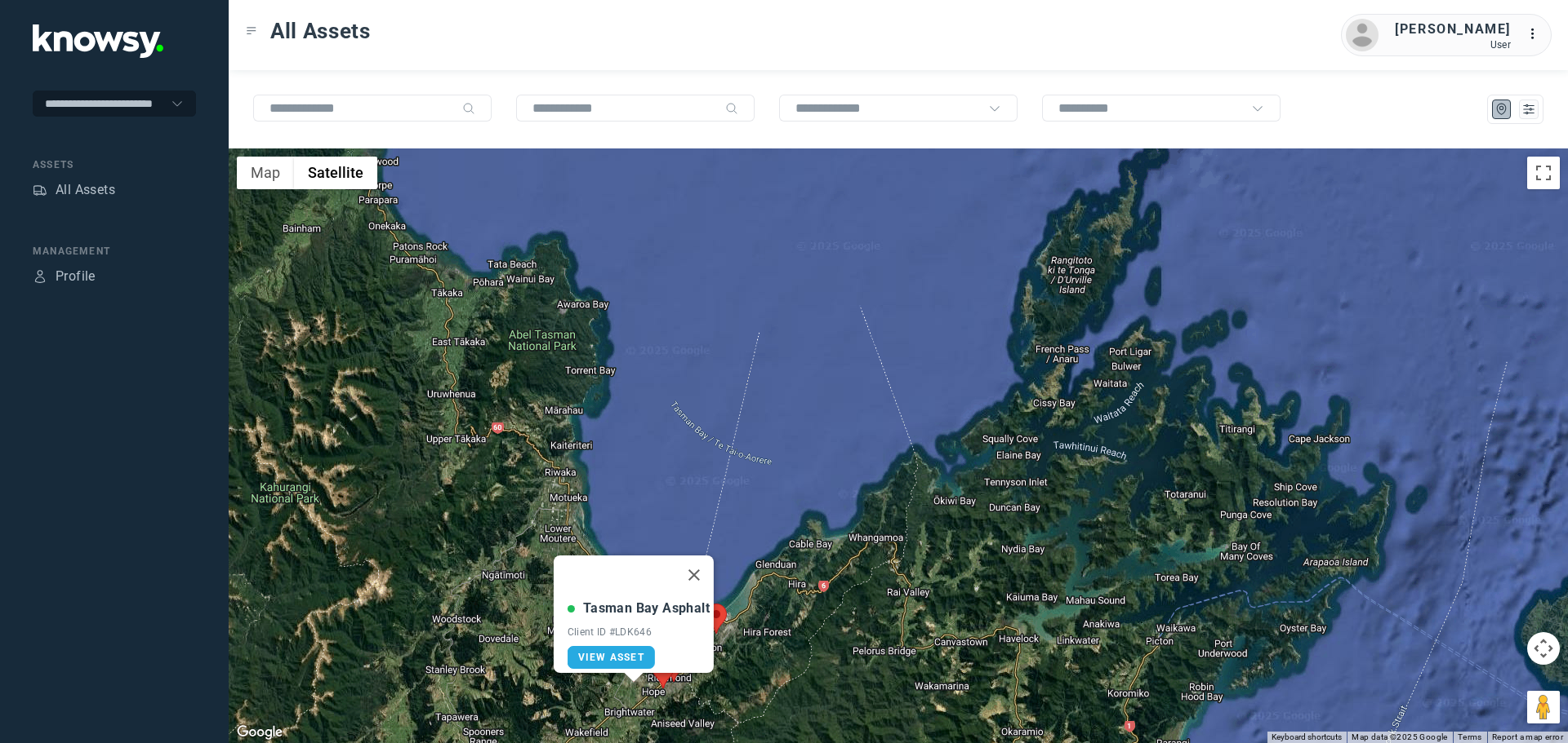
drag, startPoint x: 1115, startPoint y: 471, endPoint x: 1123, endPoint y: 380, distance: 91.4
click at [1122, 381] on div "Tasman Bay Asphalt Client ID #LDK646 View Asset" at bounding box center [898, 446] width 1339 height 595
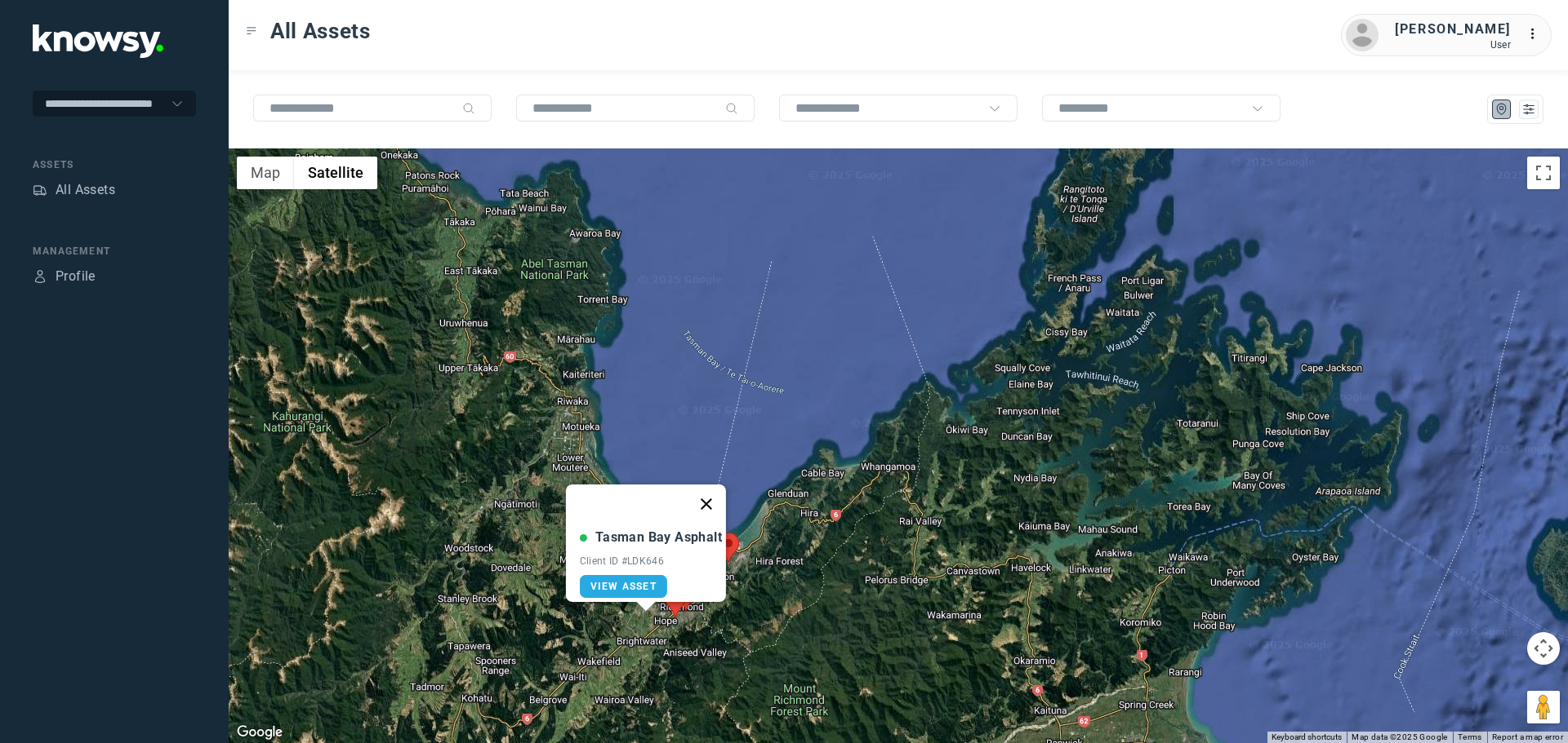
click at [714, 493] on button "Close" at bounding box center [706, 503] width 39 height 39
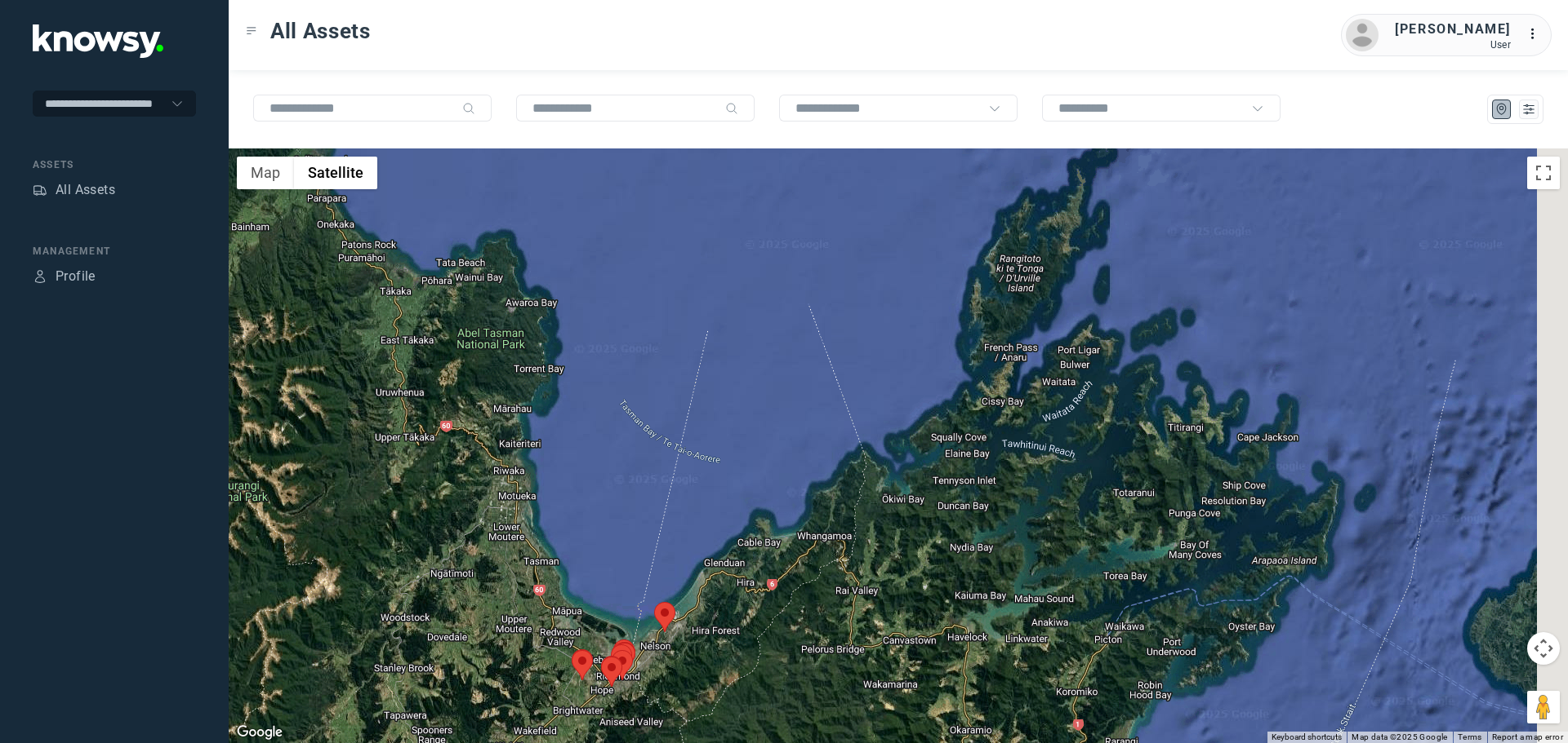
drag, startPoint x: 989, startPoint y: 311, endPoint x: 897, endPoint y: 396, distance: 125.3
click at [906, 391] on div at bounding box center [898, 446] width 1339 height 595
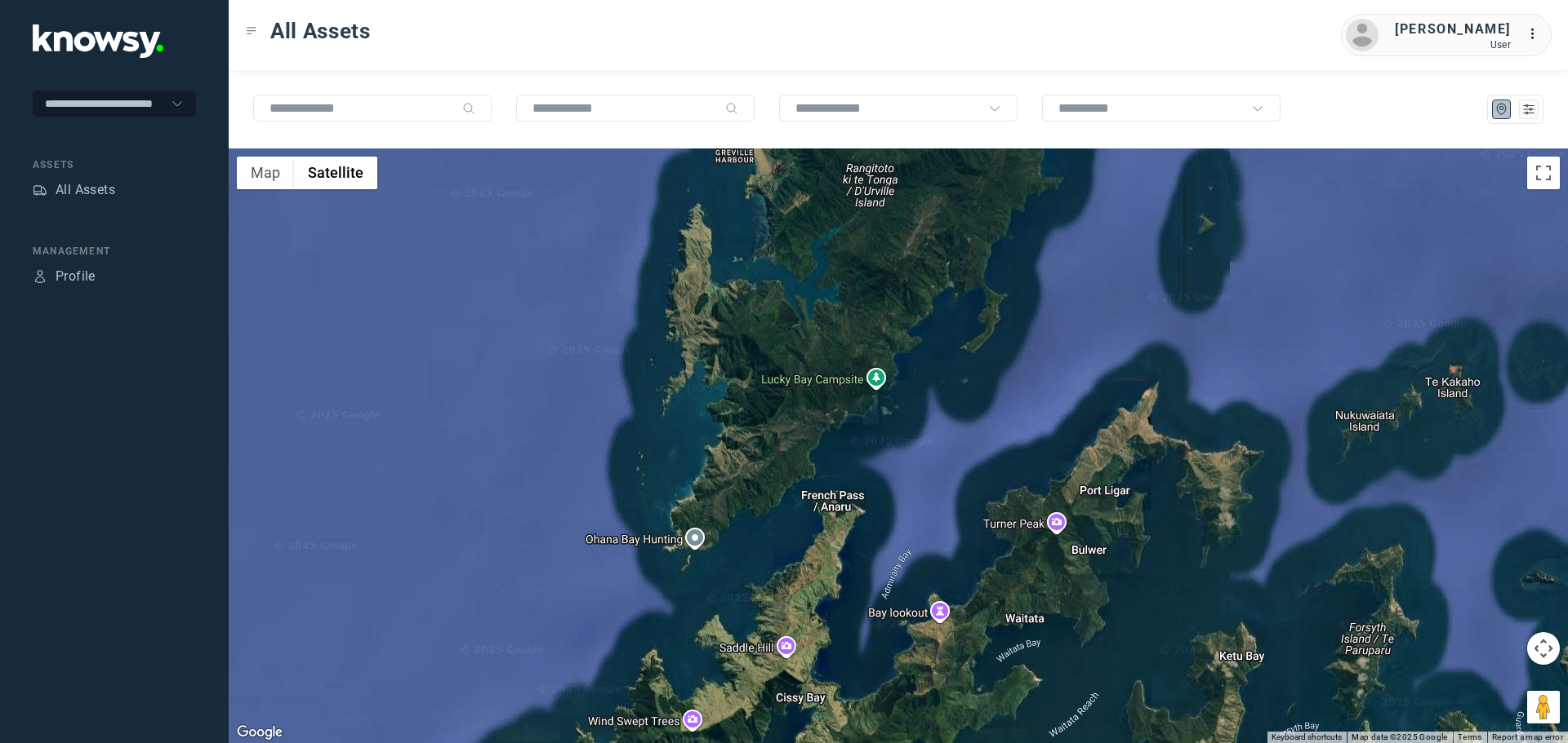
drag, startPoint x: 843, startPoint y: 392, endPoint x: 918, endPoint y: 280, distance: 134.8
click at [918, 281] on div at bounding box center [898, 446] width 1339 height 595
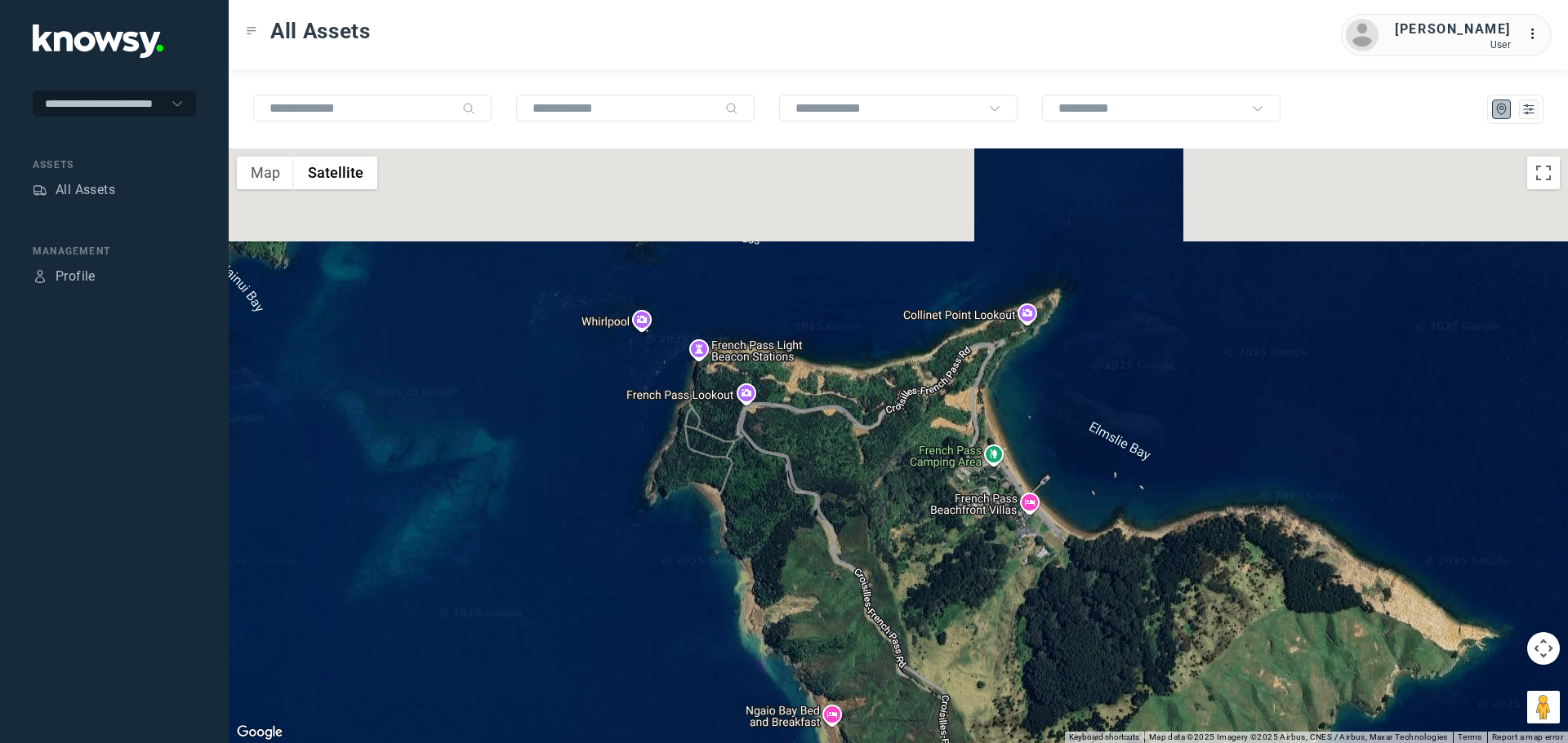
drag, startPoint x: 891, startPoint y: 310, endPoint x: 953, endPoint y: 436, distance: 140.4
click at [953, 436] on div at bounding box center [898, 446] width 1339 height 595
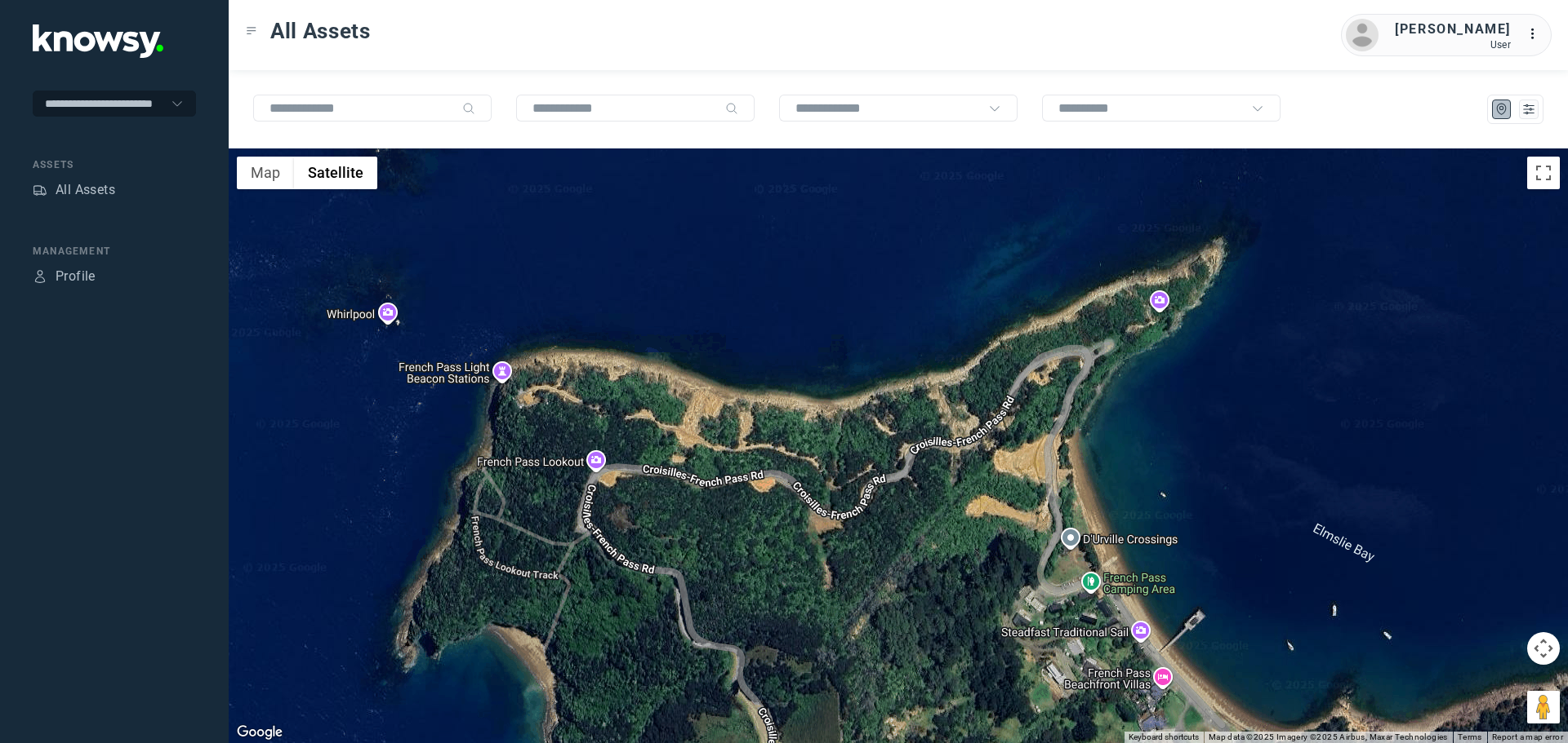
click at [498, 370] on div at bounding box center [898, 446] width 1339 height 595
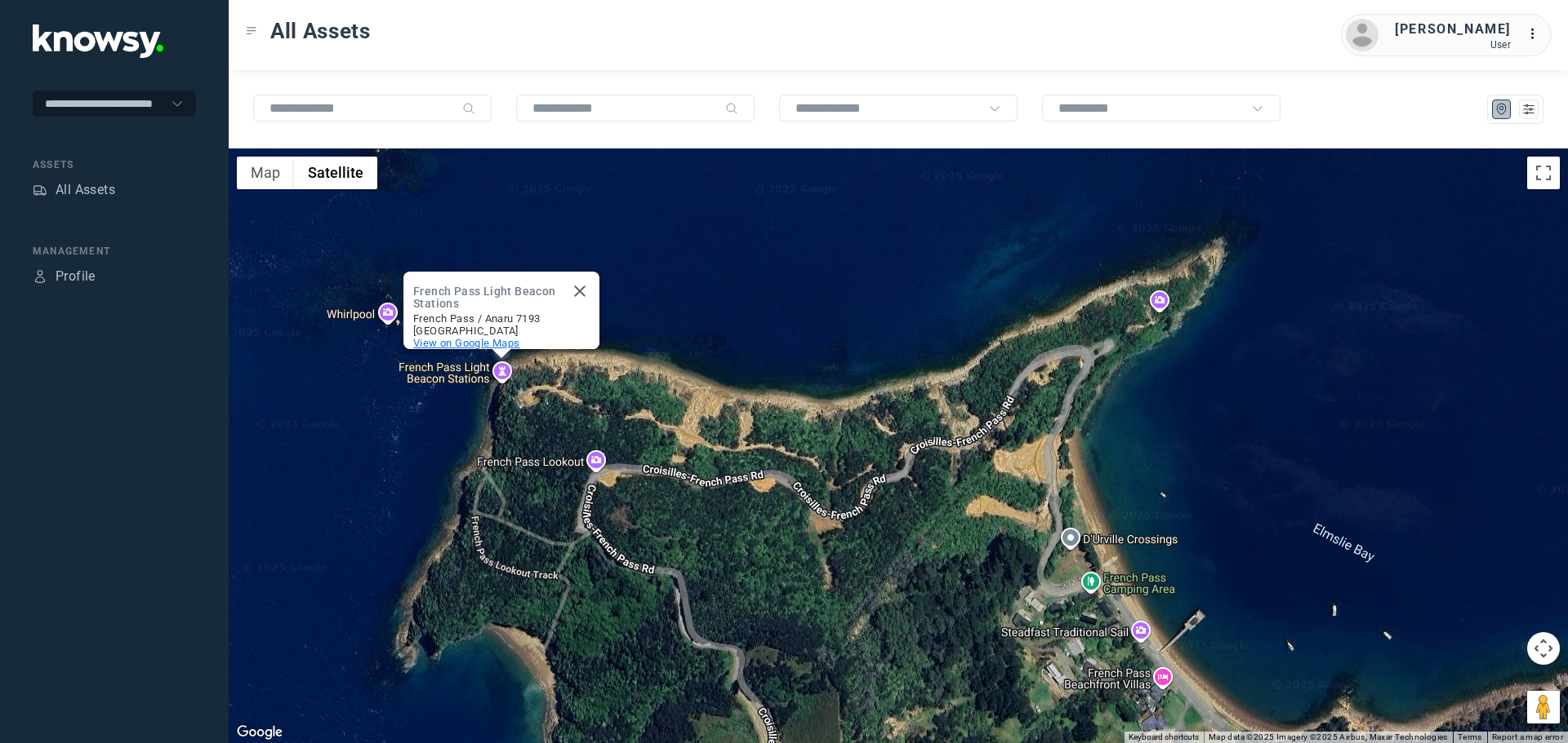
click at [501, 337] on span "View on Google Maps" at bounding box center [467, 343] width 107 height 12
